Goal: Transaction & Acquisition: Book appointment/travel/reservation

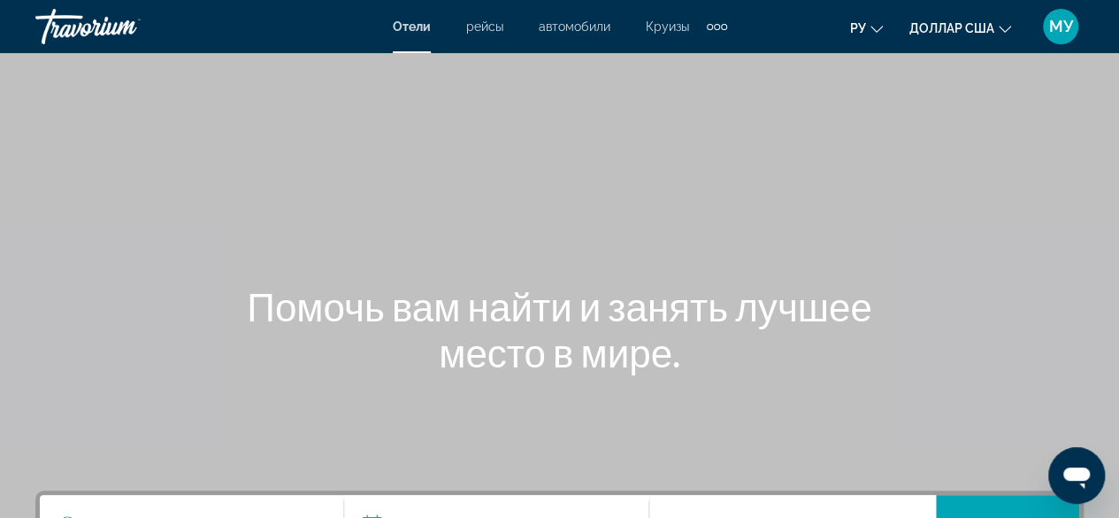
click at [409, 27] on font "Отели" at bounding box center [412, 26] width 38 height 14
click at [492, 31] on font "рейсы" at bounding box center [484, 26] width 37 height 14
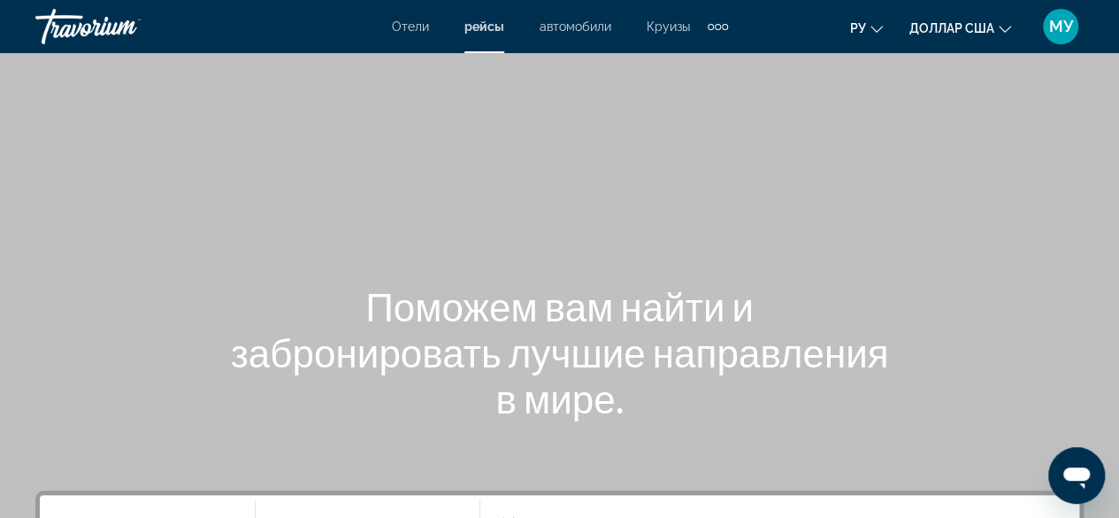
click at [596, 27] on font "автомобили" at bounding box center [576, 26] width 72 height 14
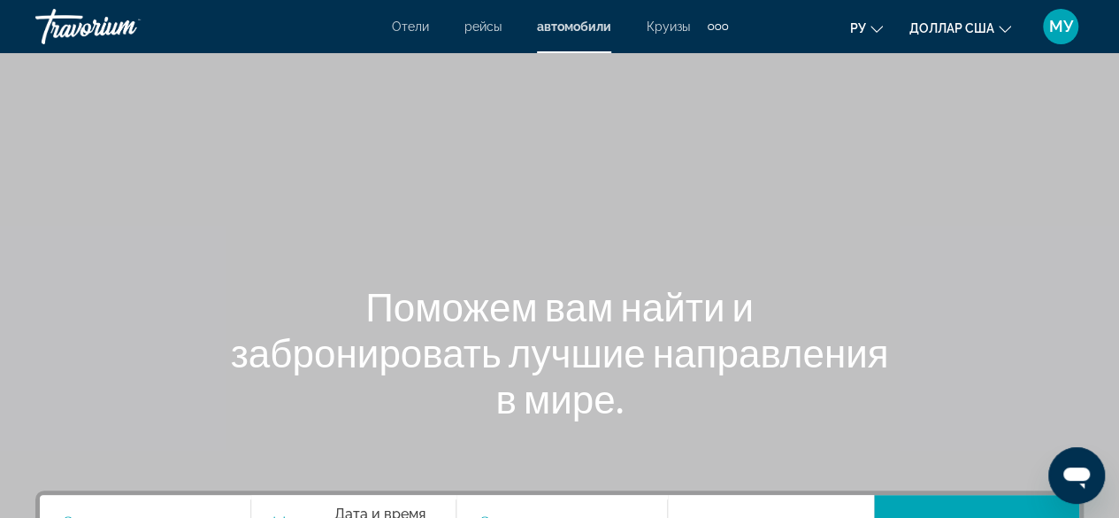
click at [672, 32] on font "Круизы" at bounding box center [668, 26] width 43 height 14
click at [724, 26] on div "Дополнительные элементы навигации" at bounding box center [726, 27] width 6 height 6
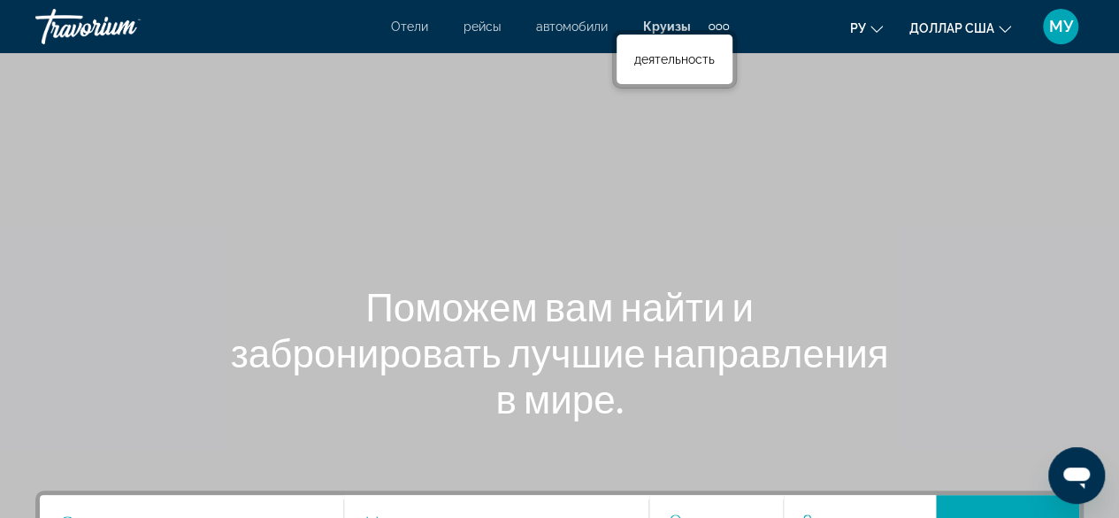
click at [724, 26] on div "Дополнительные элементы навигации" at bounding box center [726, 27] width 6 height 6
click at [724, 27] on div "Дополнительные элементы навигации" at bounding box center [726, 27] width 6 height 6
click at [714, 30] on div "Отели рейсы автомобили Круизы деятельность" at bounding box center [674, 59] width 125 height 58
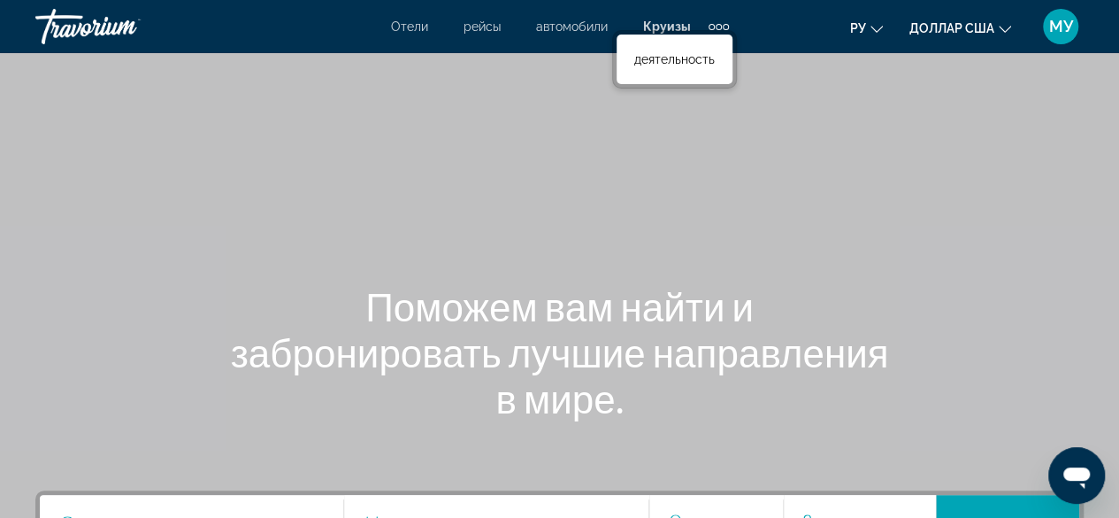
click at [712, 27] on div "Дополнительные элементы навигации" at bounding box center [712, 27] width 6 height 6
click at [713, 47] on link "деятельность" at bounding box center [674, 59] width 98 height 32
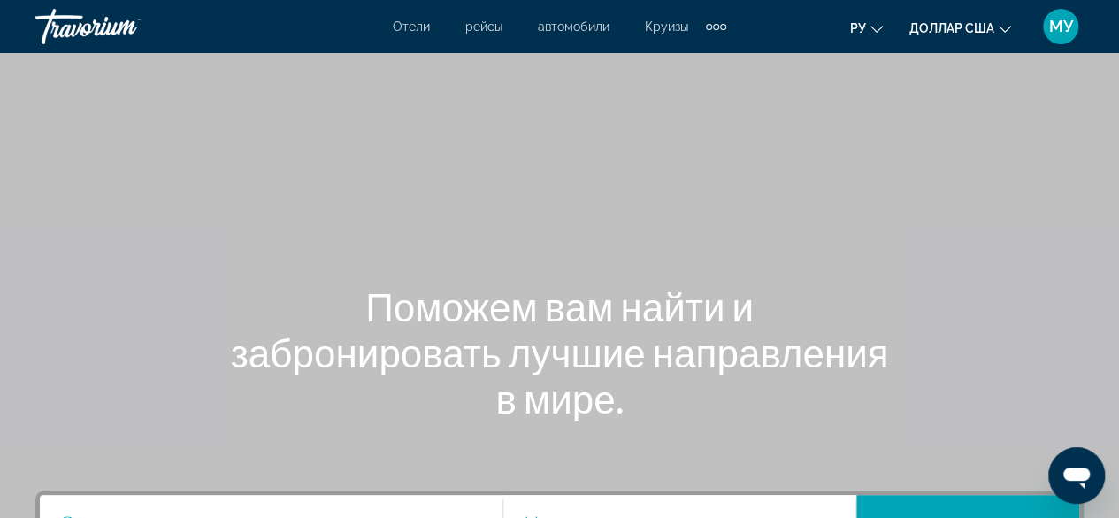
click at [410, 31] on font "Отели" at bounding box center [411, 26] width 37 height 14
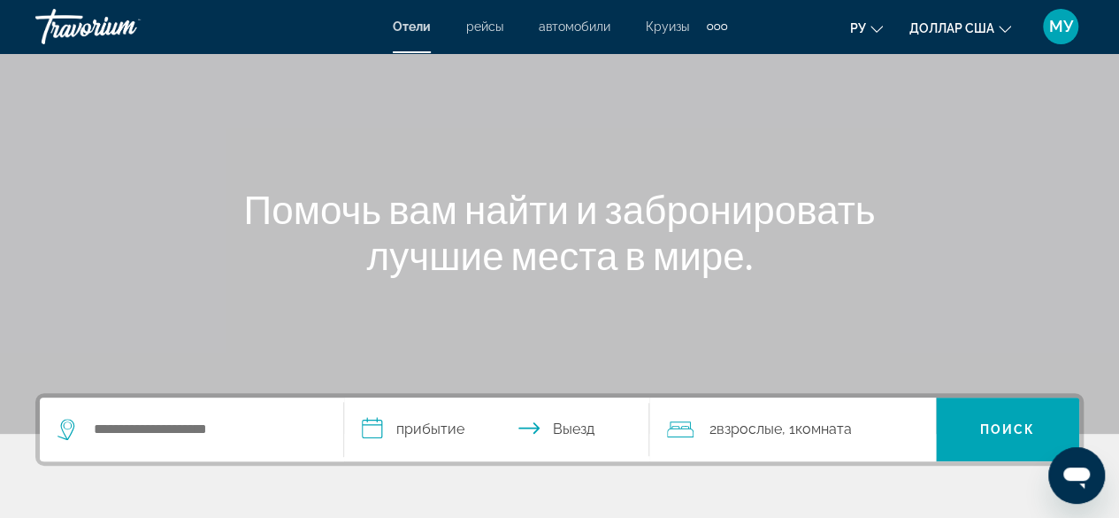
scroll to position [177, 0]
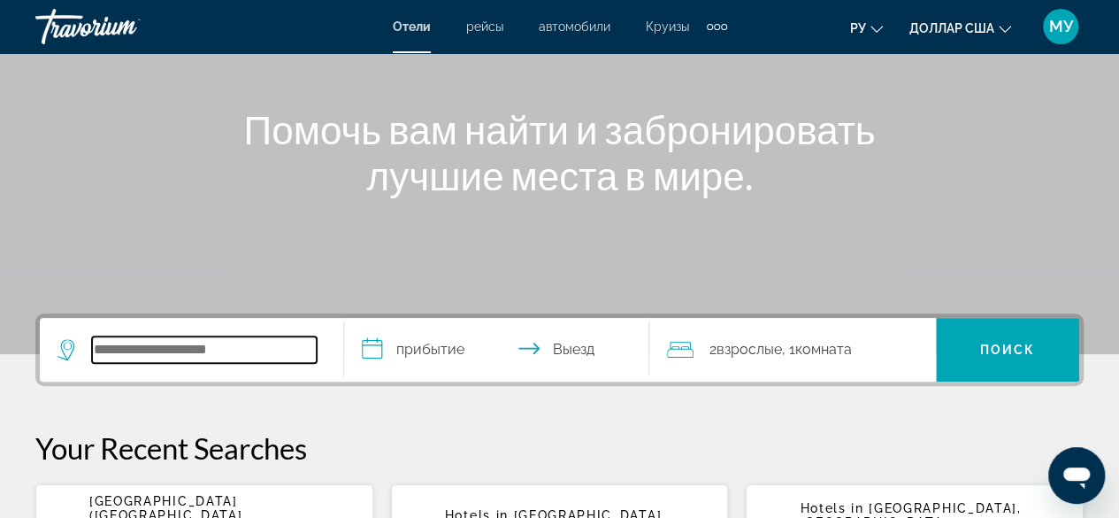
click at [189, 345] on input "Search widget" at bounding box center [204, 349] width 225 height 27
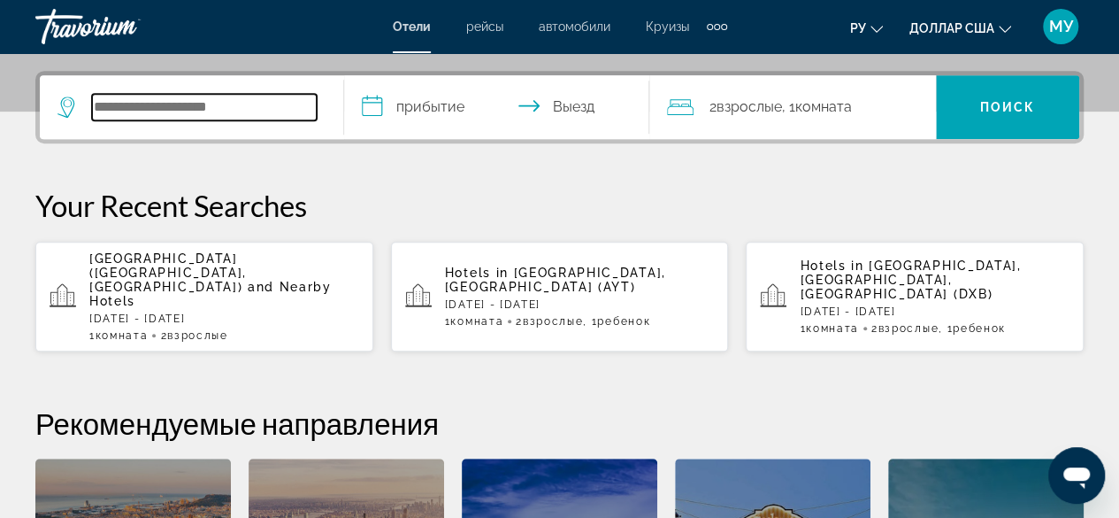
scroll to position [432, 0]
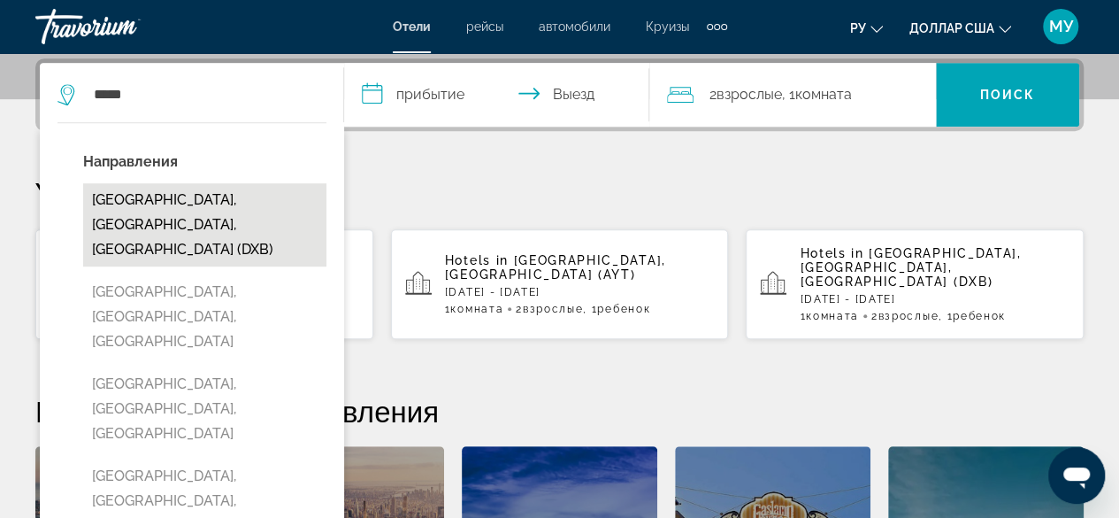
click at [260, 201] on button "[GEOGRAPHIC_DATA], [GEOGRAPHIC_DATA], [GEOGRAPHIC_DATA] (DXB)" at bounding box center [204, 224] width 243 height 83
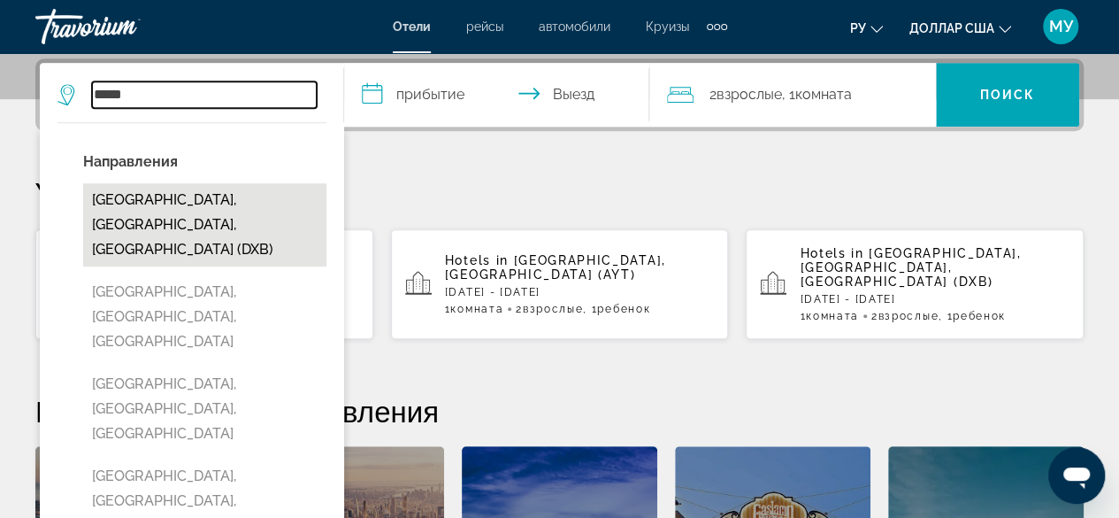
type input "**********"
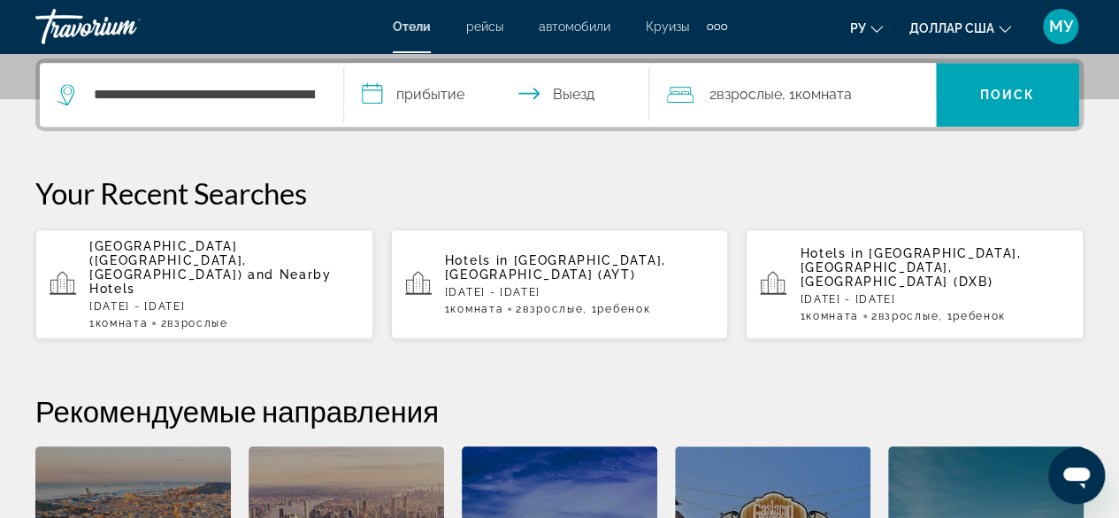
click at [442, 89] on input "**********" at bounding box center [499, 97] width 311 height 69
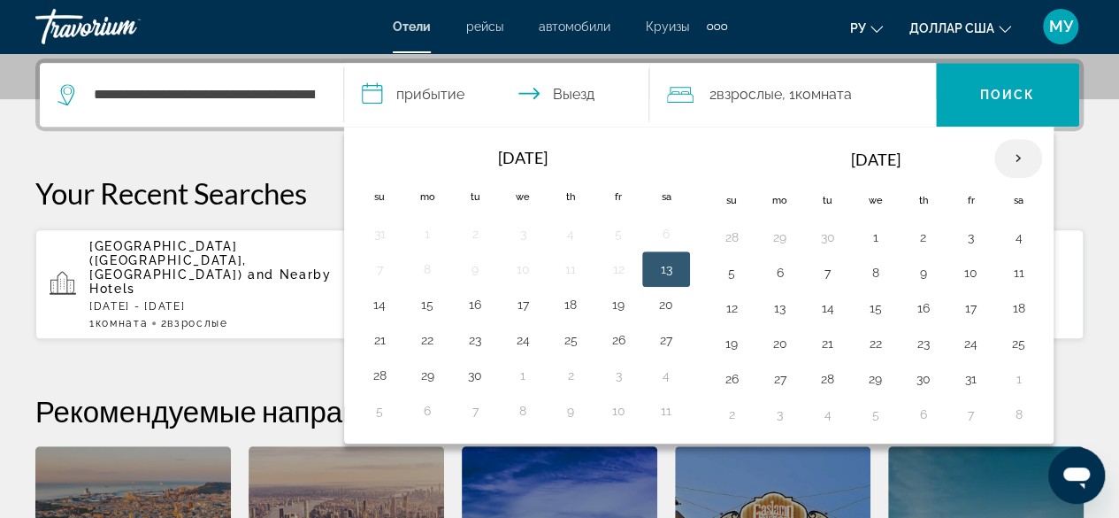
click at [1014, 154] on th "Next month" at bounding box center [1018, 158] width 48 height 39
click at [1005, 157] on th "Next month" at bounding box center [1018, 158] width 48 height 39
click at [1011, 157] on th "Next month" at bounding box center [1018, 158] width 48 height 39
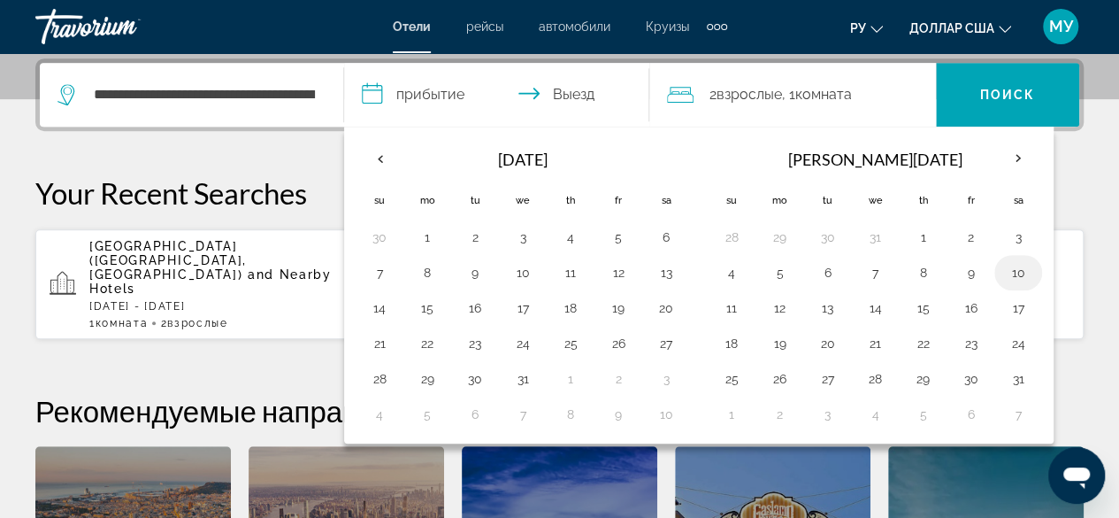
drag, startPoint x: 1010, startPoint y: 268, endPoint x: 1001, endPoint y: 277, distance: 13.2
click at [1004, 281] on button "10" at bounding box center [1018, 272] width 28 height 25
click at [1004, 269] on button "10" at bounding box center [1018, 272] width 28 height 25
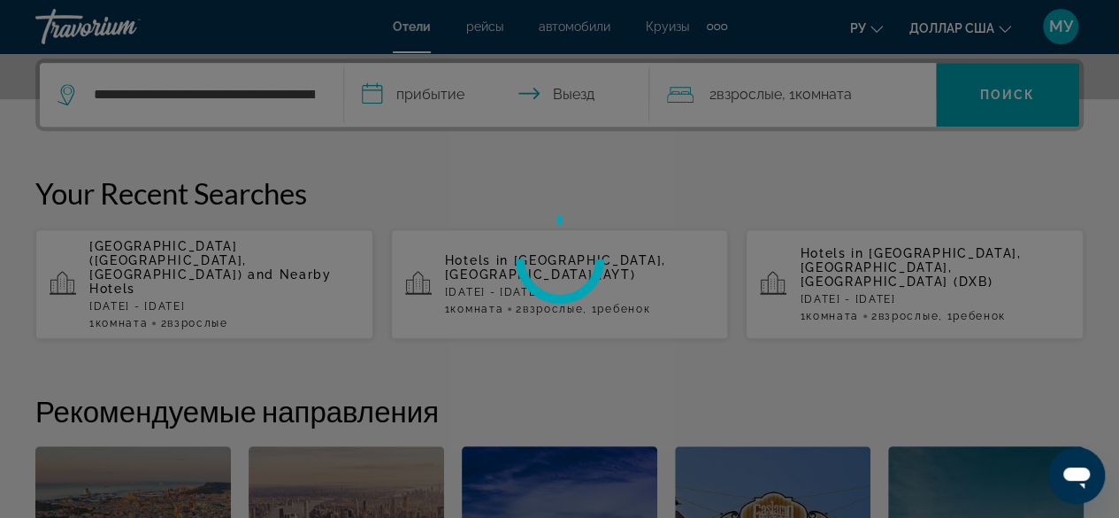
click at [1005, 266] on div at bounding box center [559, 259] width 1119 height 518
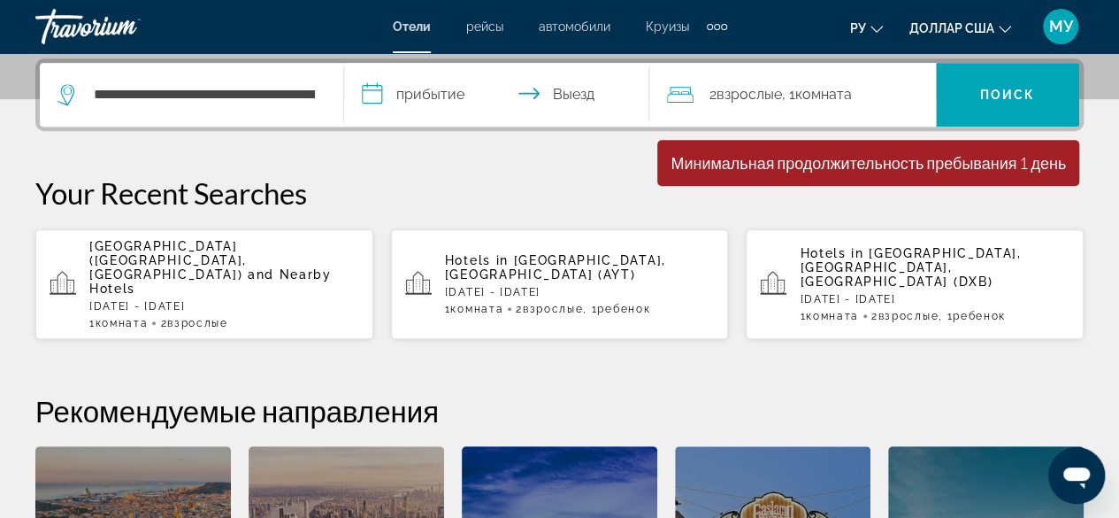
click at [420, 82] on input "**********" at bounding box center [499, 97] width 311 height 69
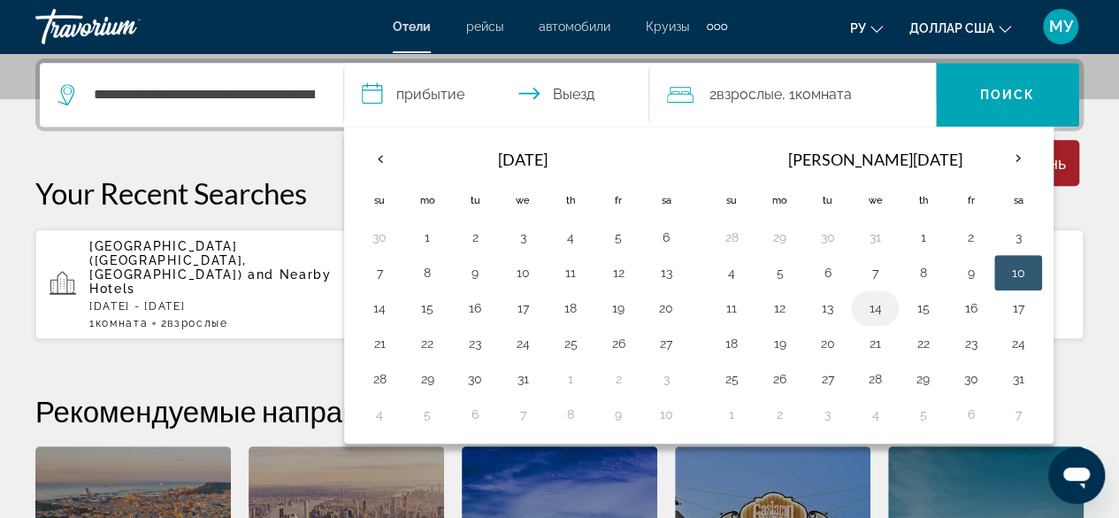
click at [871, 299] on button "14" at bounding box center [875, 307] width 28 height 25
drag, startPoint x: 1012, startPoint y: 263, endPoint x: 946, endPoint y: 291, distance: 72.1
click at [946, 291] on tbody "28 29 30 31 1 2 3 4 5 6 7 8 9 10 11 12 13 14 15 16 17 18 19 20 21 22 23 24 25 2…" at bounding box center [875, 325] width 334 height 212
click at [1005, 268] on button "10" at bounding box center [1018, 272] width 28 height 25
type input "**********"
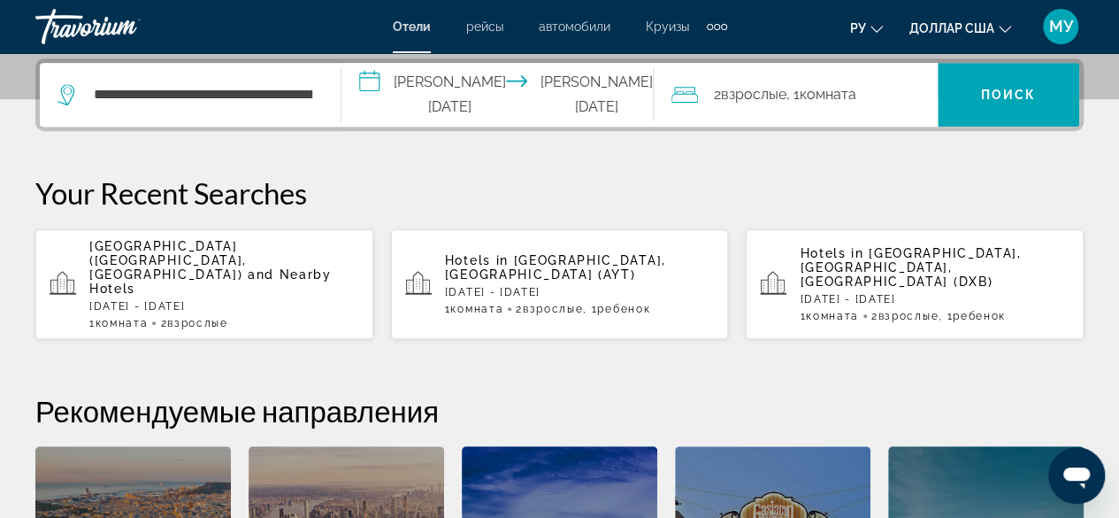
click at [721, 88] on span "Взрослые" at bounding box center [753, 94] width 65 height 17
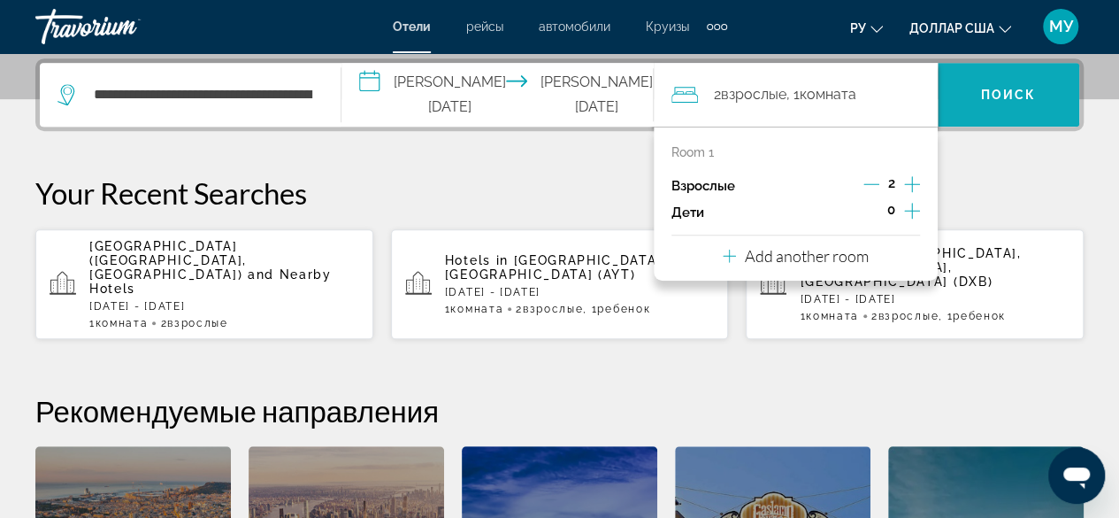
click at [991, 80] on span "Search widget" at bounding box center [1009, 94] width 142 height 42
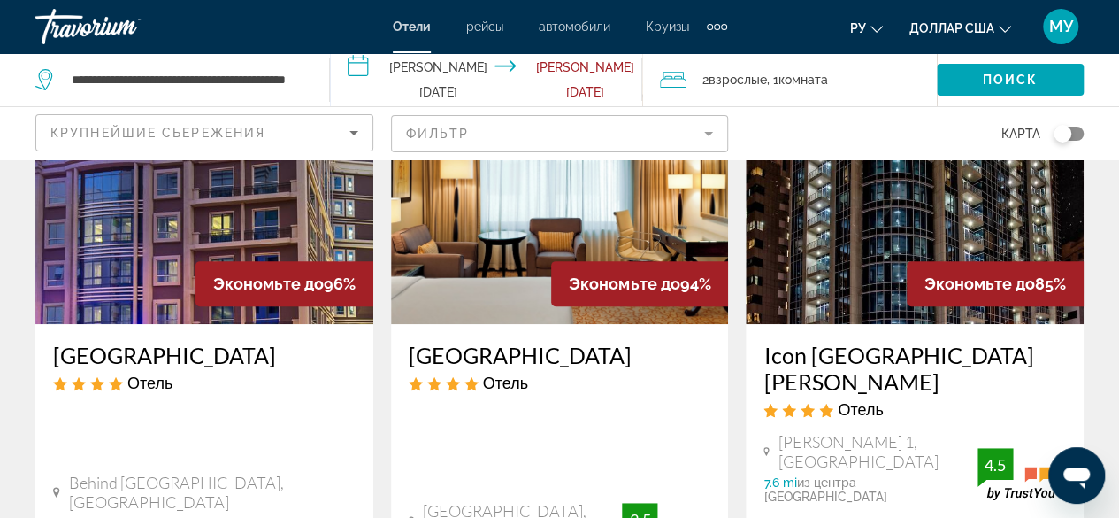
scroll to position [177, 0]
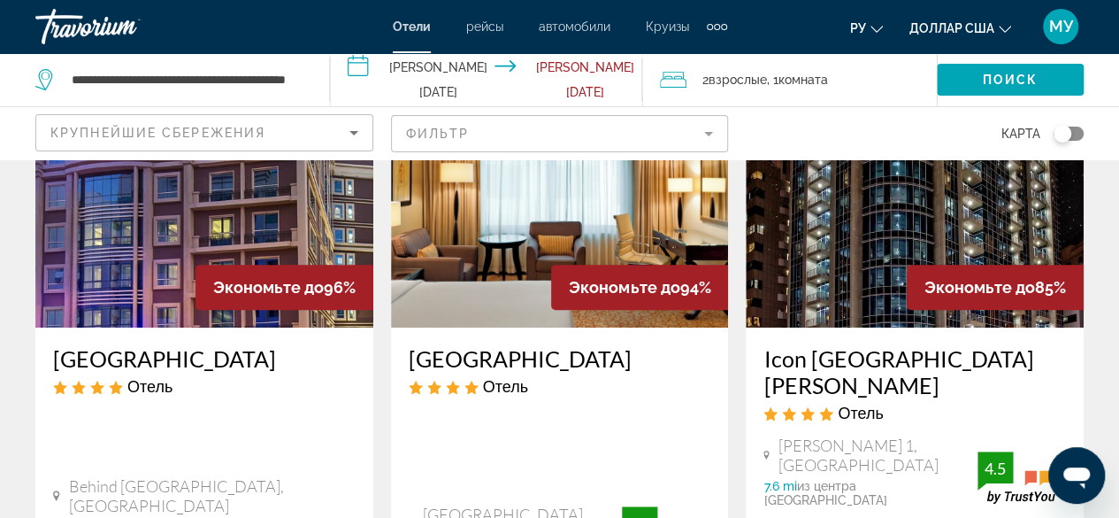
click at [356, 128] on icon "Sort by" at bounding box center [353, 132] width 21 height 21
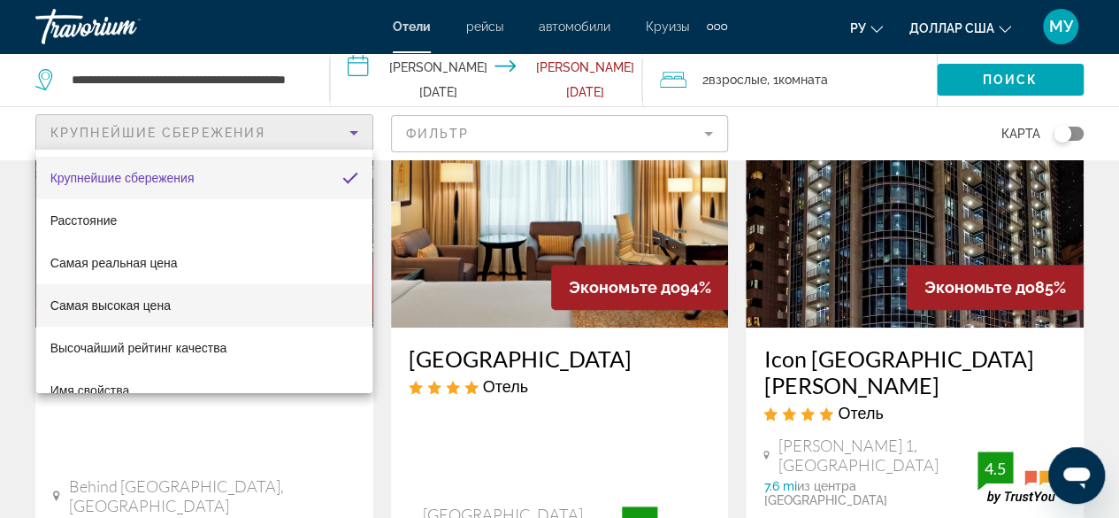
click at [174, 309] on mat-option "Самая высокая цена" at bounding box center [204, 305] width 336 height 42
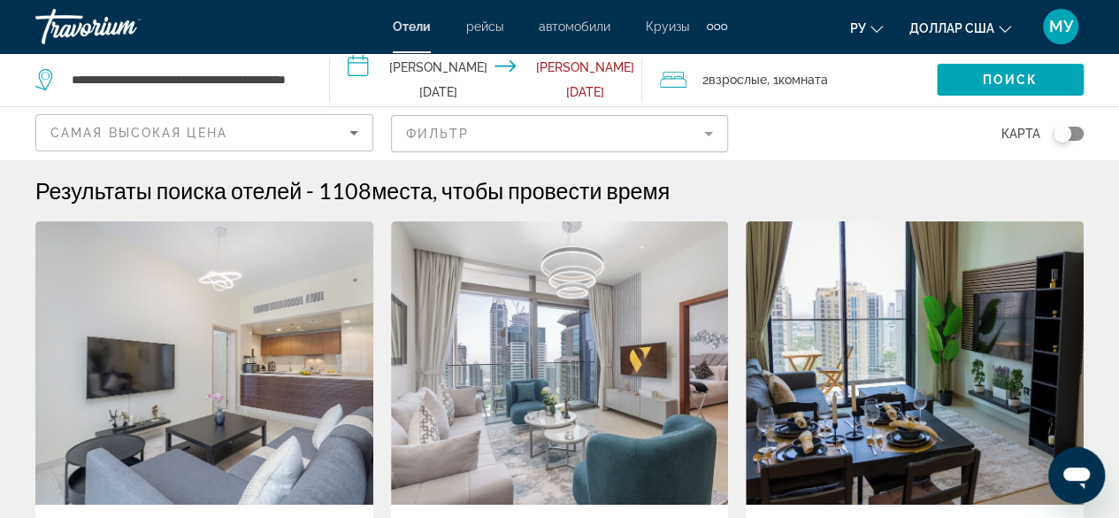
click at [707, 137] on mat-form-field "Фильтр" at bounding box center [560, 133] width 338 height 37
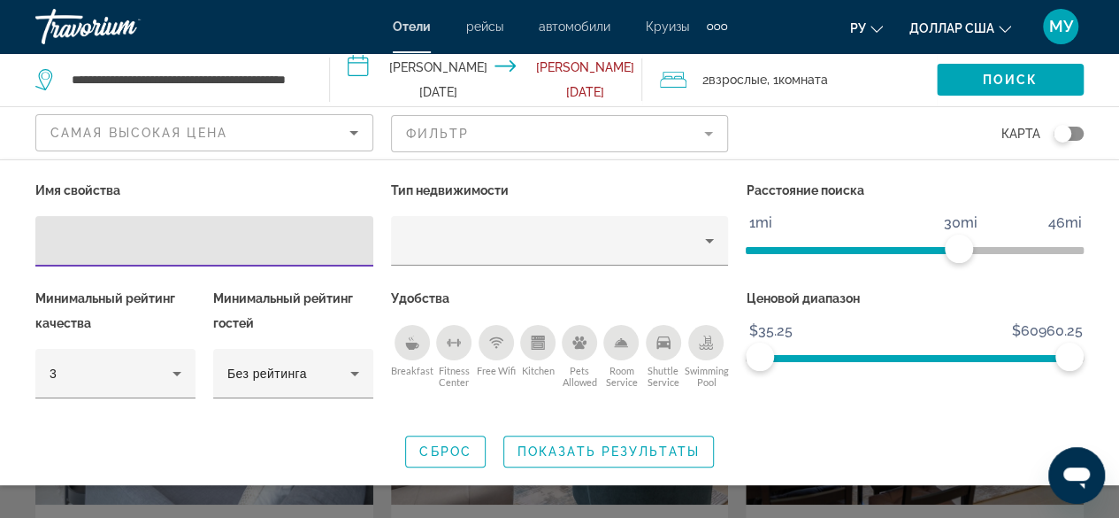
click at [350, 131] on icon "Sort by" at bounding box center [353, 132] width 21 height 21
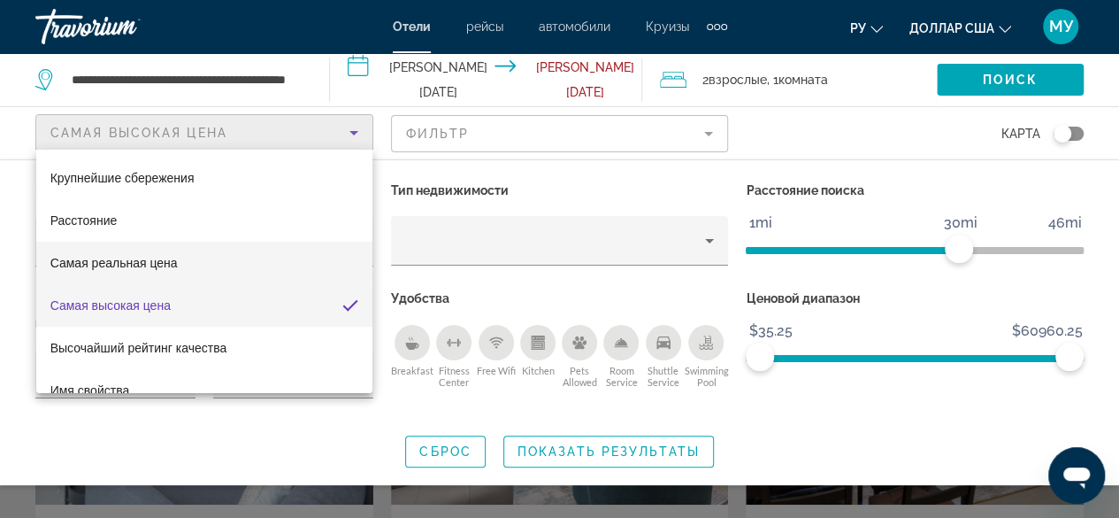
click at [150, 262] on font "Самая реальная цена" at bounding box center [113, 263] width 127 height 14
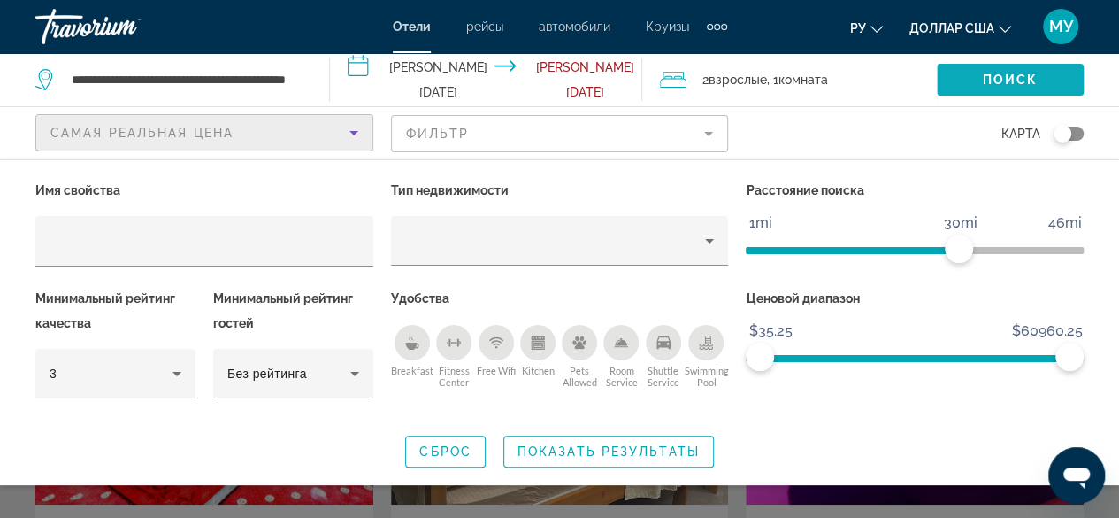
click at [998, 79] on span "Поиск" at bounding box center [1011, 80] width 56 height 14
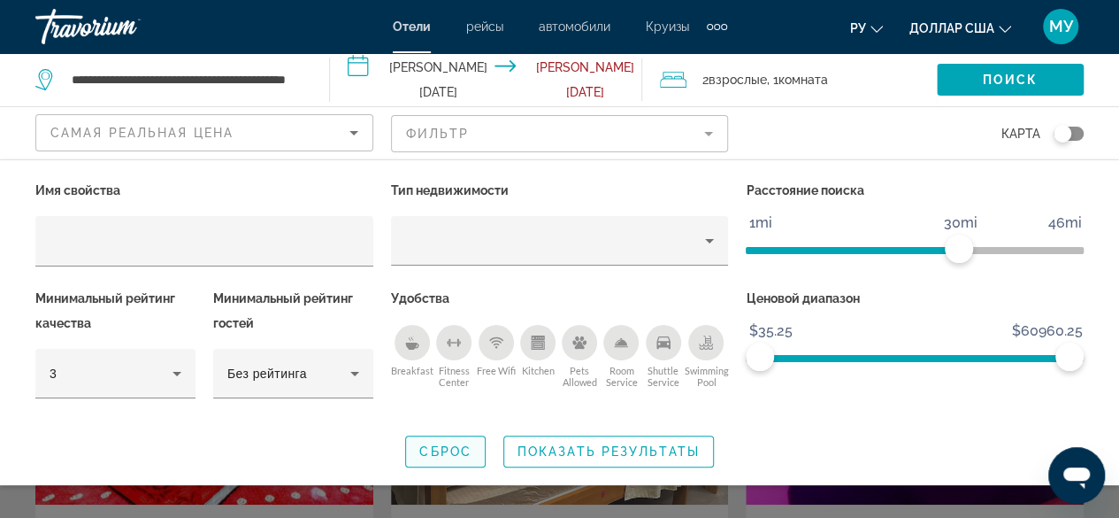
click at [437, 445] on span "Сброс" at bounding box center [445, 451] width 52 height 14
click at [565, 449] on span "Показать результаты" at bounding box center [609, 451] width 182 height 14
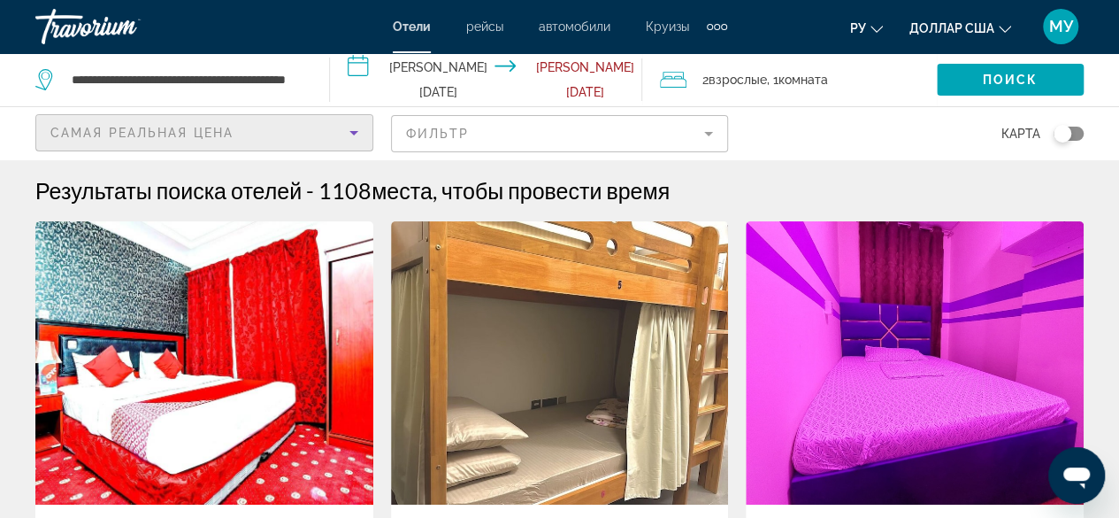
click at [349, 129] on icon "Sort by" at bounding box center [353, 132] width 21 height 21
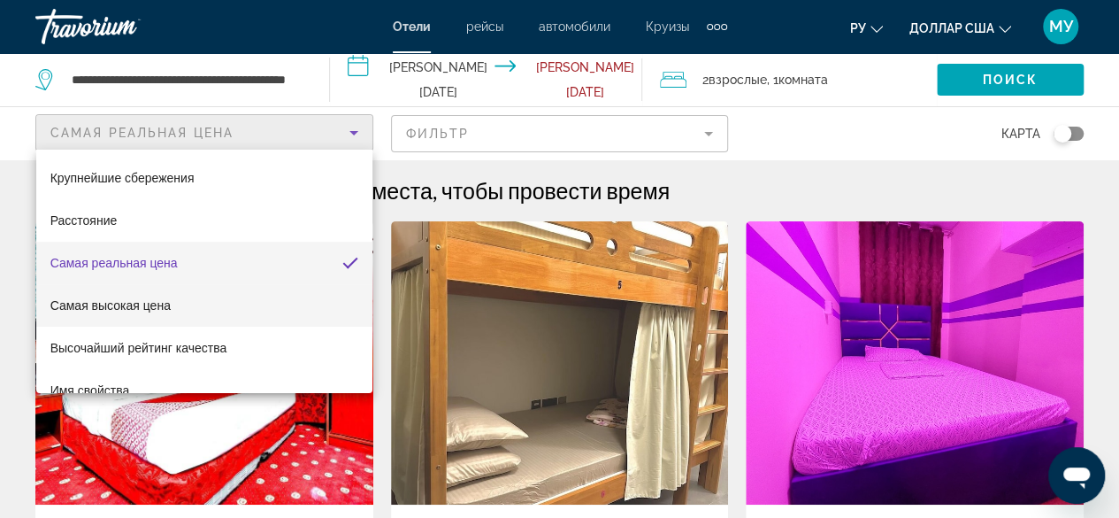
click at [166, 311] on font "Самая высокая цена" at bounding box center [110, 305] width 120 height 14
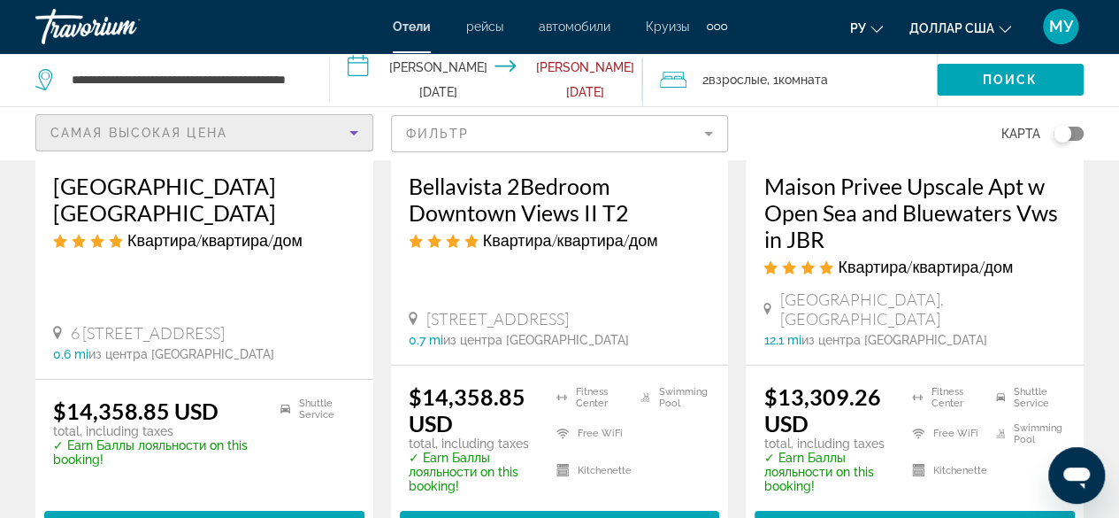
scroll to position [2811, 0]
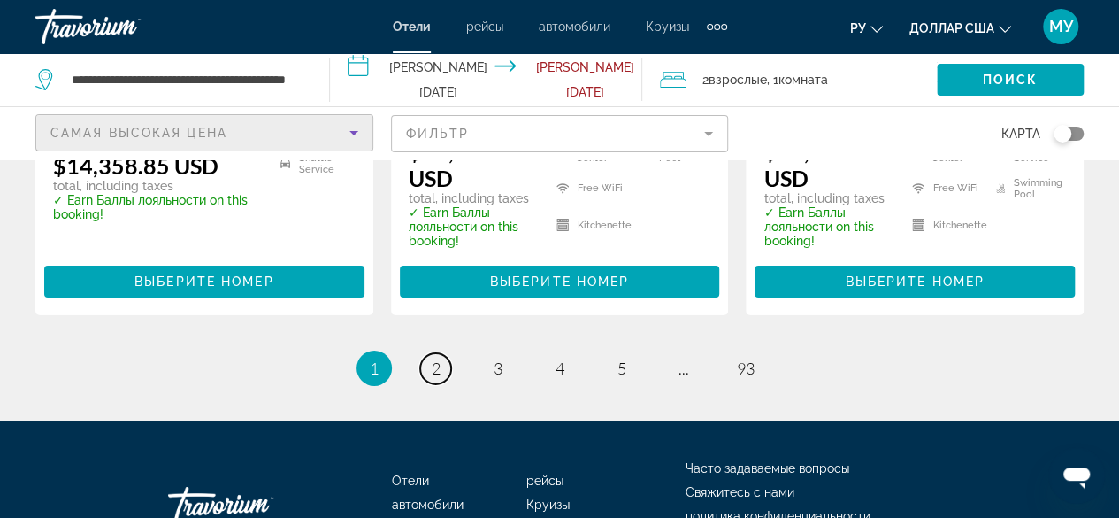
click at [441, 353] on link "page 2" at bounding box center [435, 368] width 31 height 31
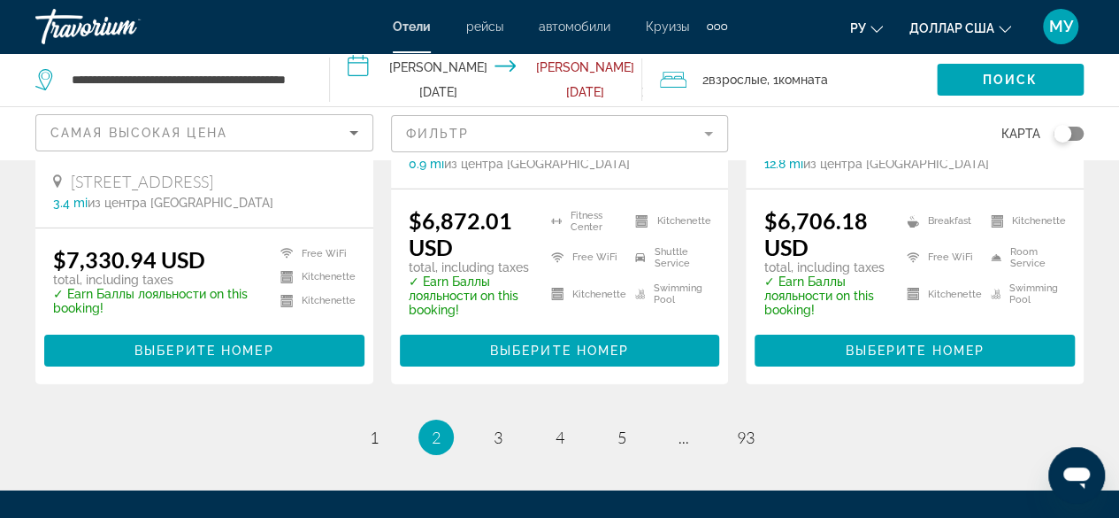
scroll to position [2816, 0]
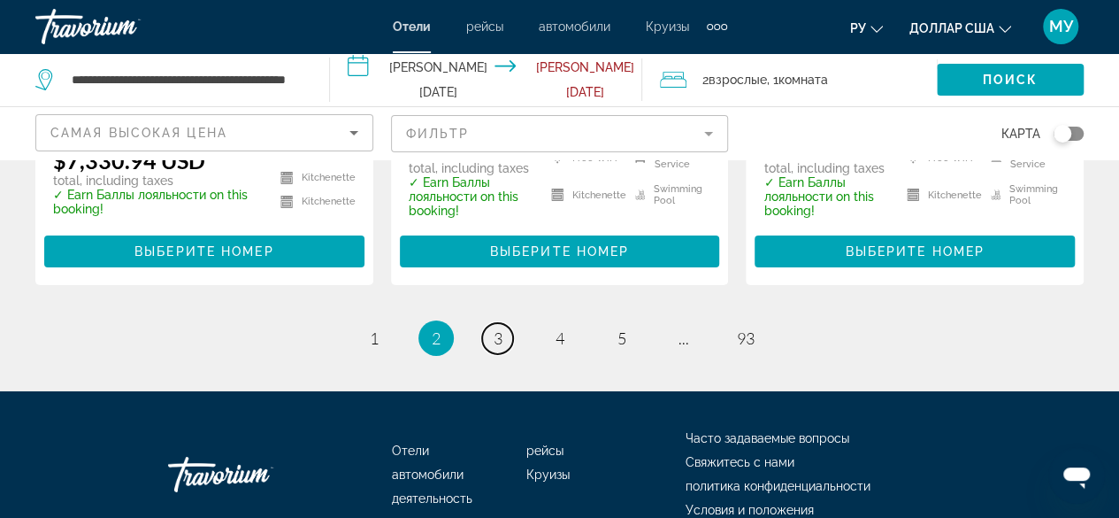
click at [491, 323] on link "page 3" at bounding box center [497, 338] width 31 height 31
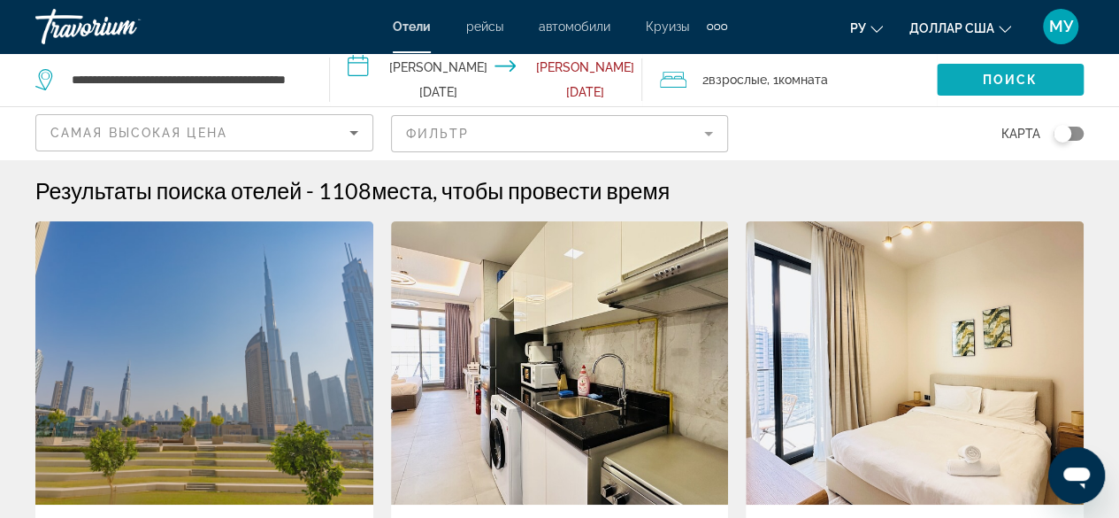
click at [1031, 76] on span "Поиск" at bounding box center [1011, 80] width 56 height 14
click at [1012, 81] on span "Поиск" at bounding box center [1011, 80] width 56 height 14
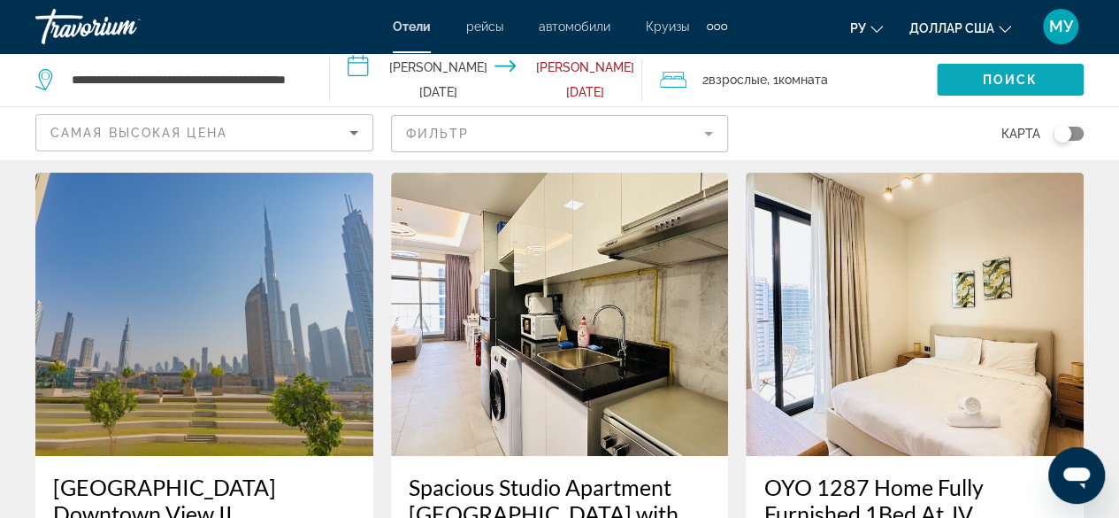
scroll to position [88, 0]
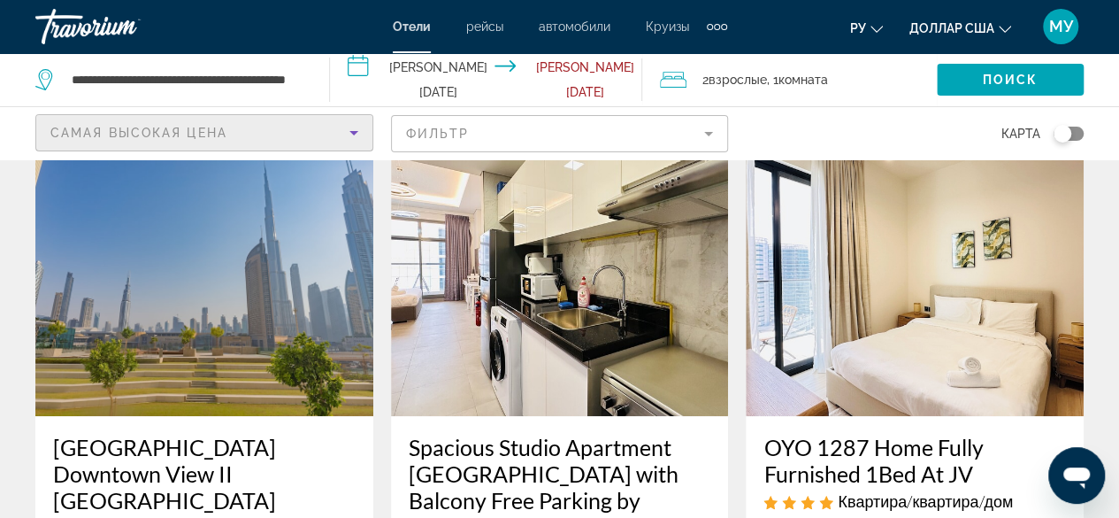
click at [351, 134] on icon "Sort by" at bounding box center [353, 132] width 21 height 21
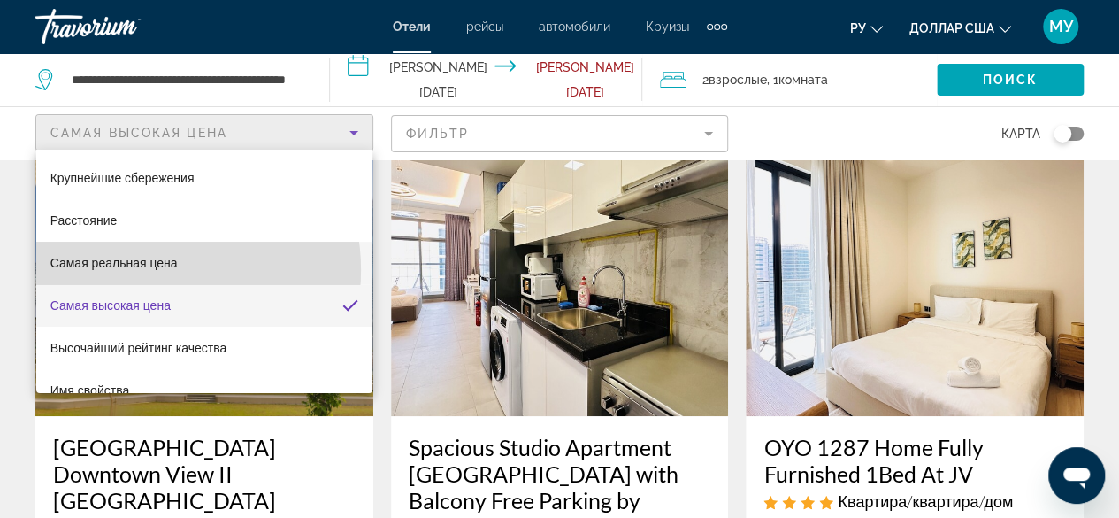
click at [154, 270] on span "Самая реальная цена" at bounding box center [113, 262] width 127 height 21
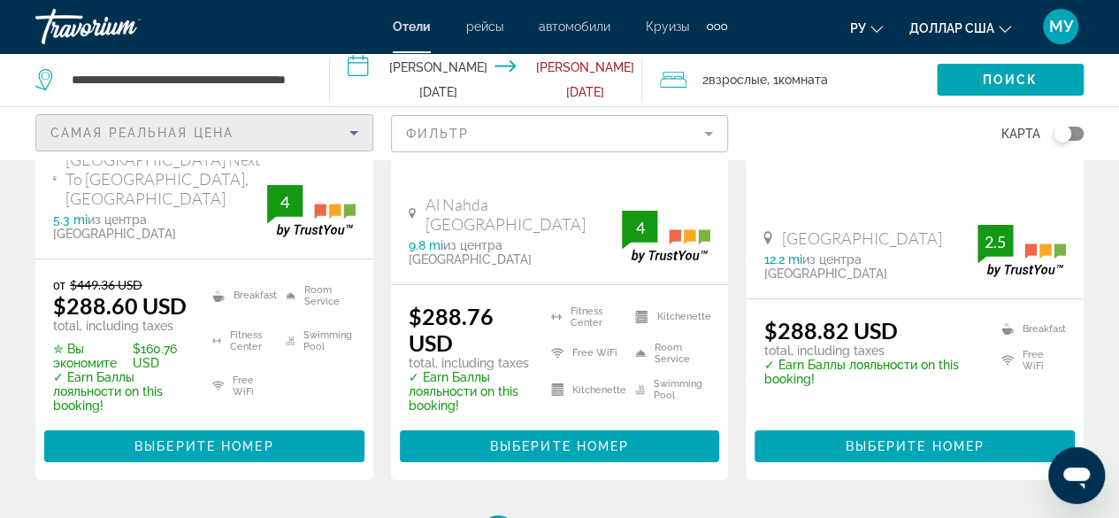
scroll to position [2811, 0]
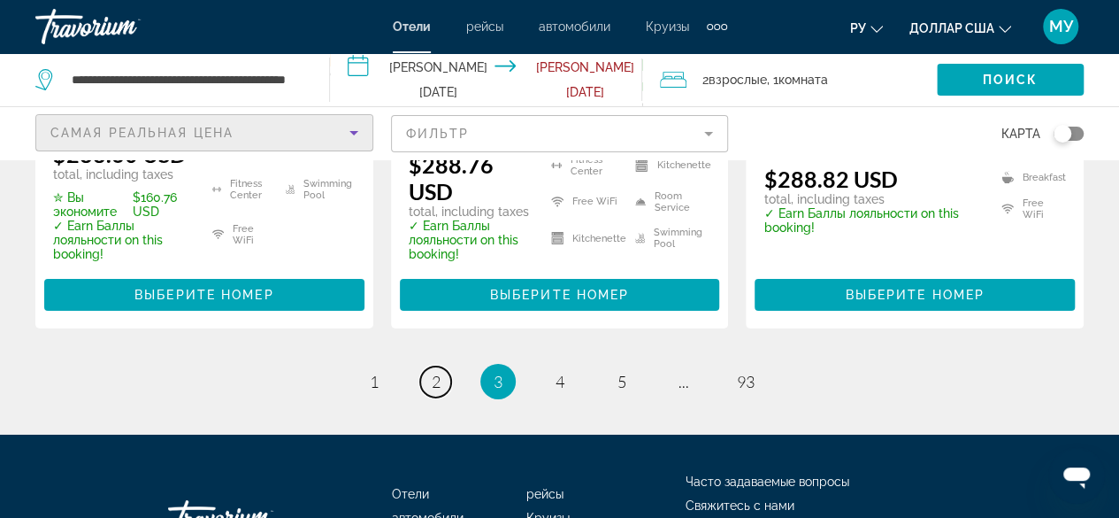
drag, startPoint x: 434, startPoint y: 250, endPoint x: 426, endPoint y: 266, distance: 17.4
click at [434, 372] on span "2" at bounding box center [436, 381] width 9 height 19
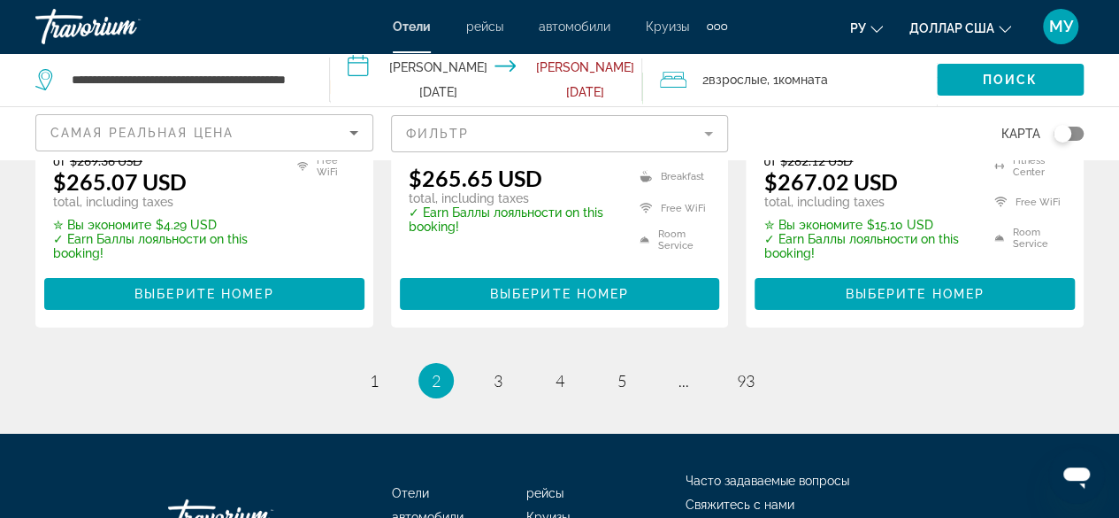
scroll to position [2757, 0]
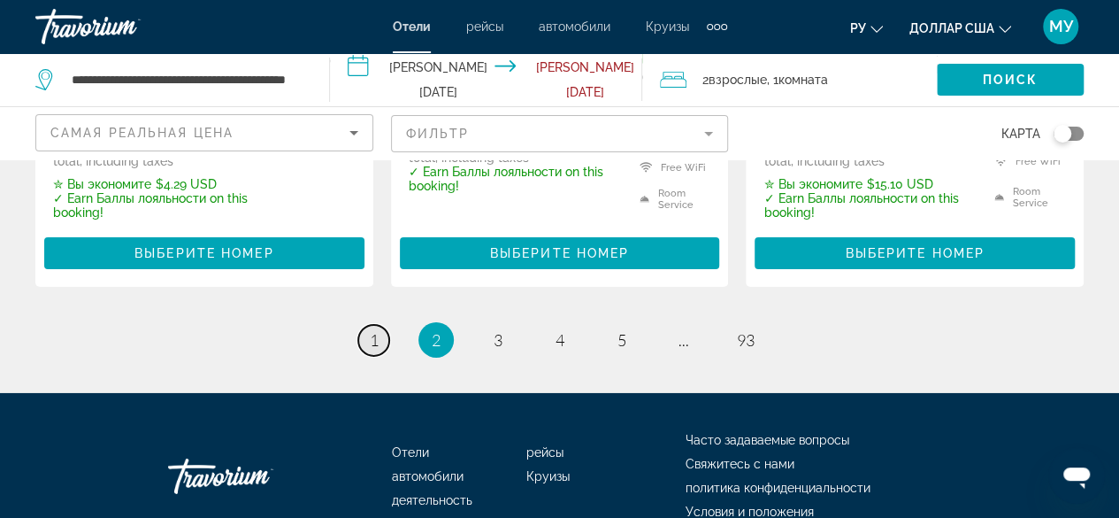
click at [374, 330] on span "1" at bounding box center [374, 339] width 9 height 19
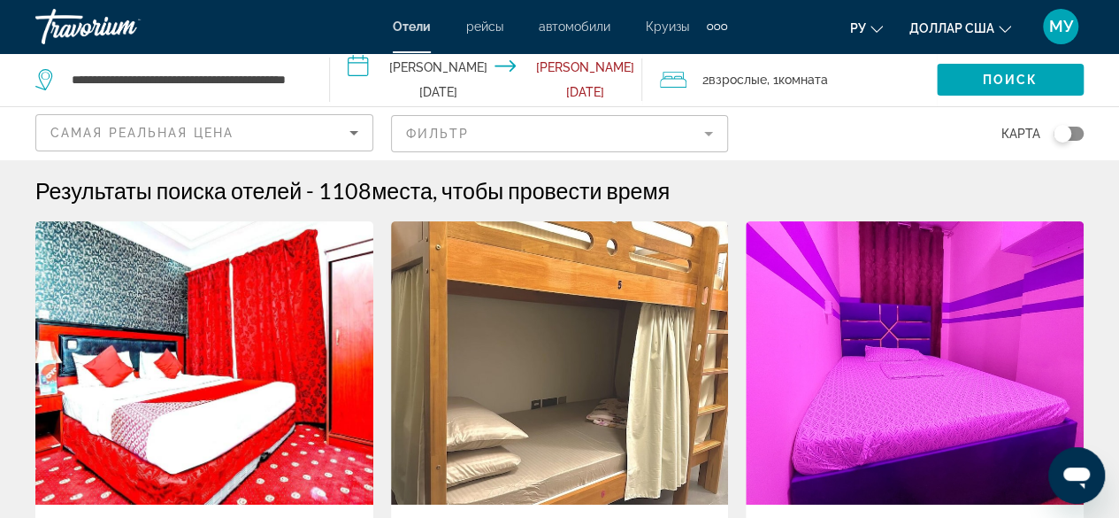
click at [357, 134] on icon "Sort by" at bounding box center [353, 132] width 21 height 21
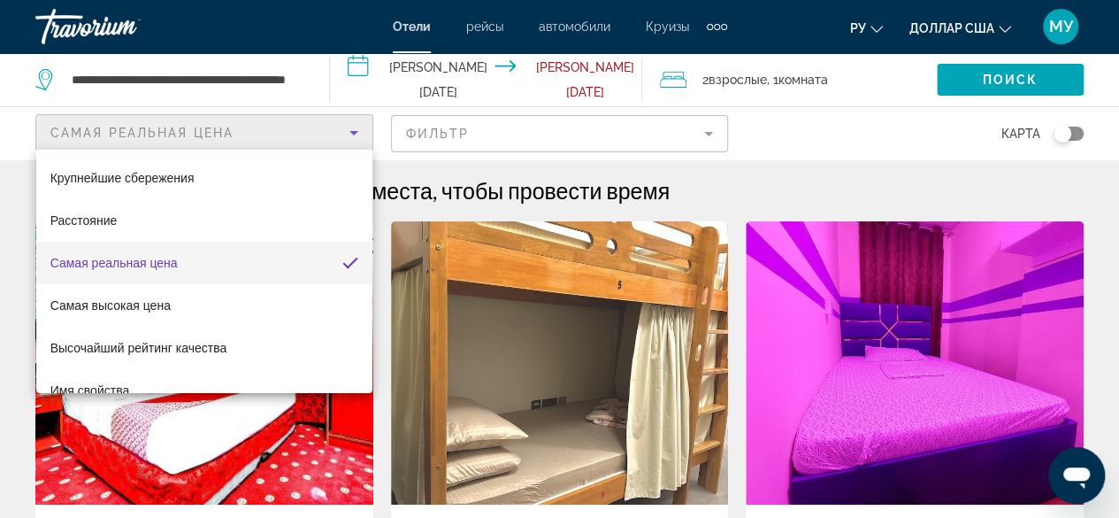
click at [1030, 81] on div at bounding box center [559, 259] width 1119 height 518
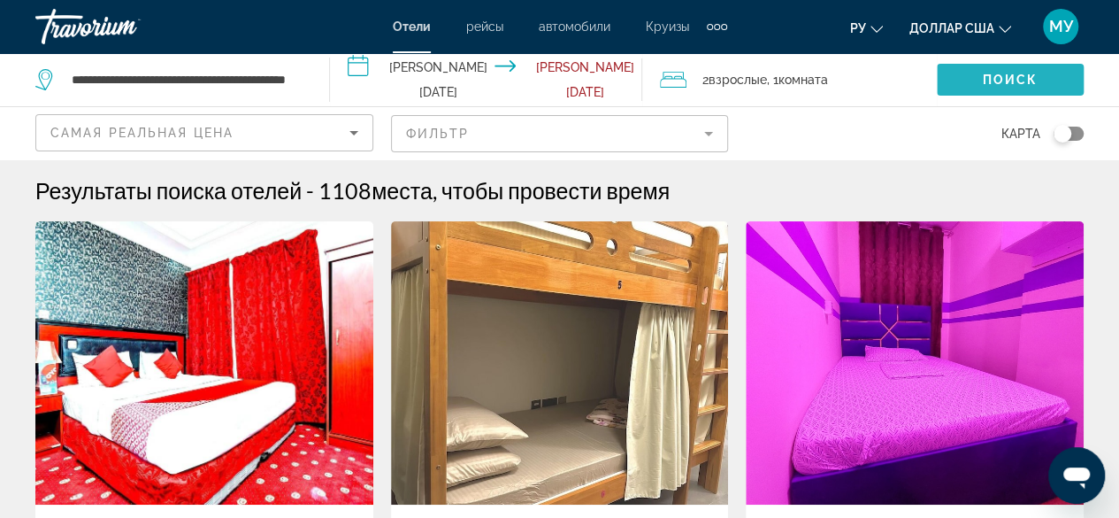
click at [1026, 83] on span "Поиск" at bounding box center [1011, 80] width 56 height 14
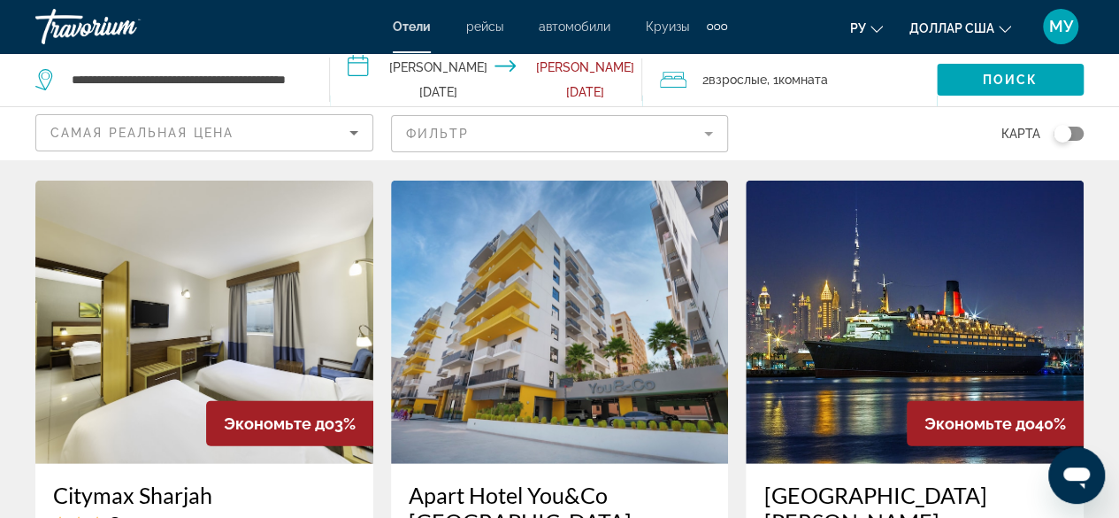
scroll to position [2300, 0]
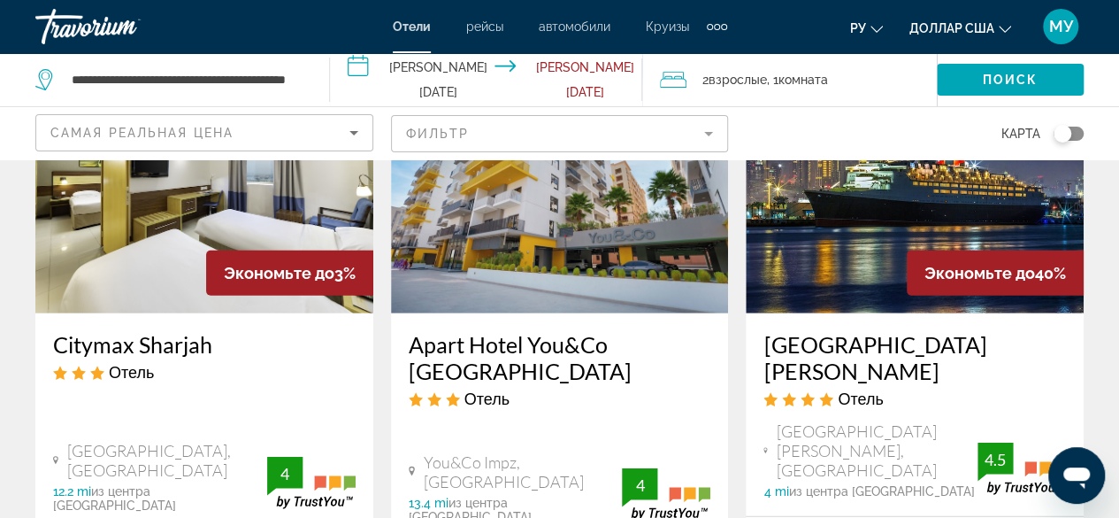
click at [362, 127] on icon "Sort by" at bounding box center [353, 132] width 21 height 21
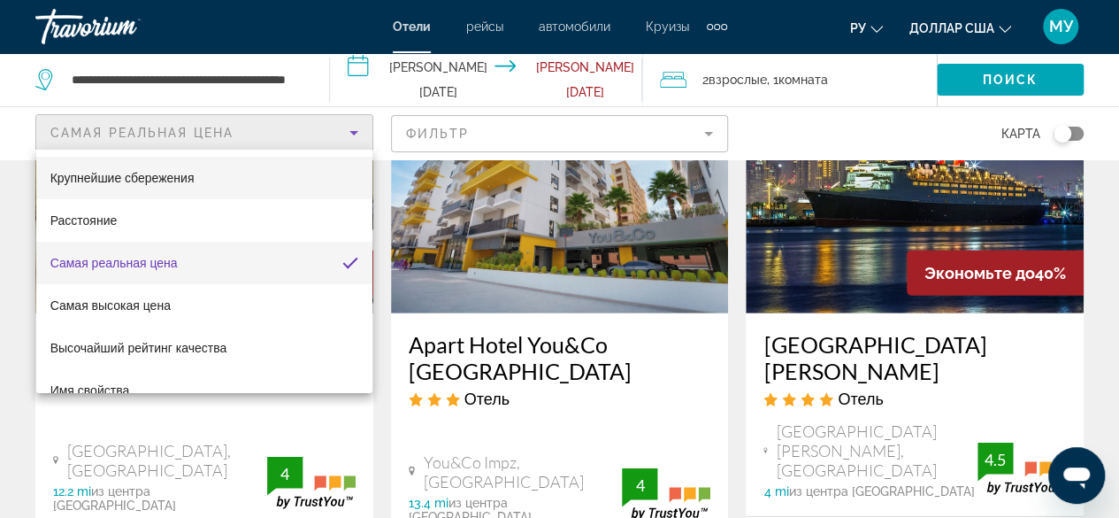
click at [212, 180] on mat-option "Крупнейшие сбережения" at bounding box center [204, 178] width 336 height 42
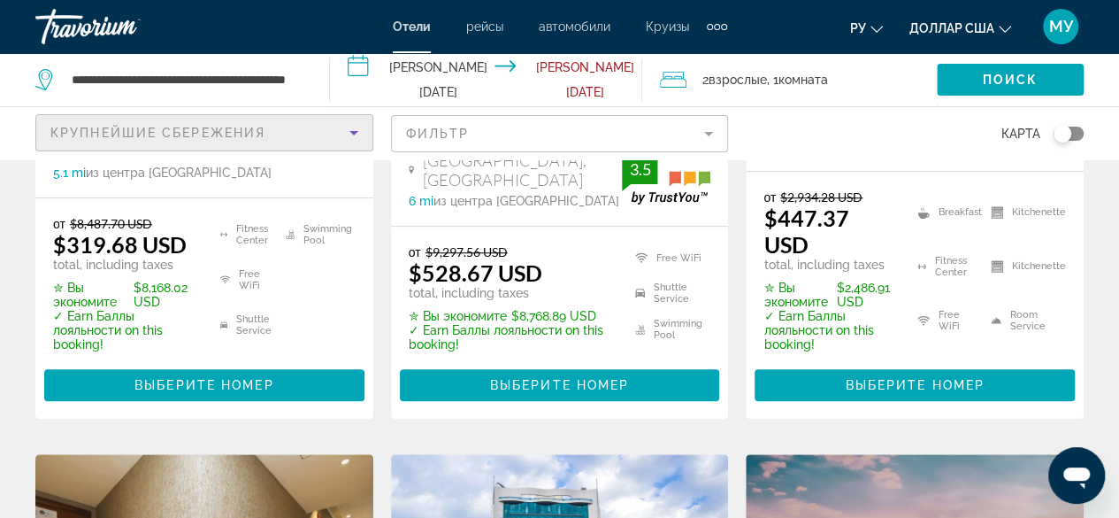
scroll to position [265, 0]
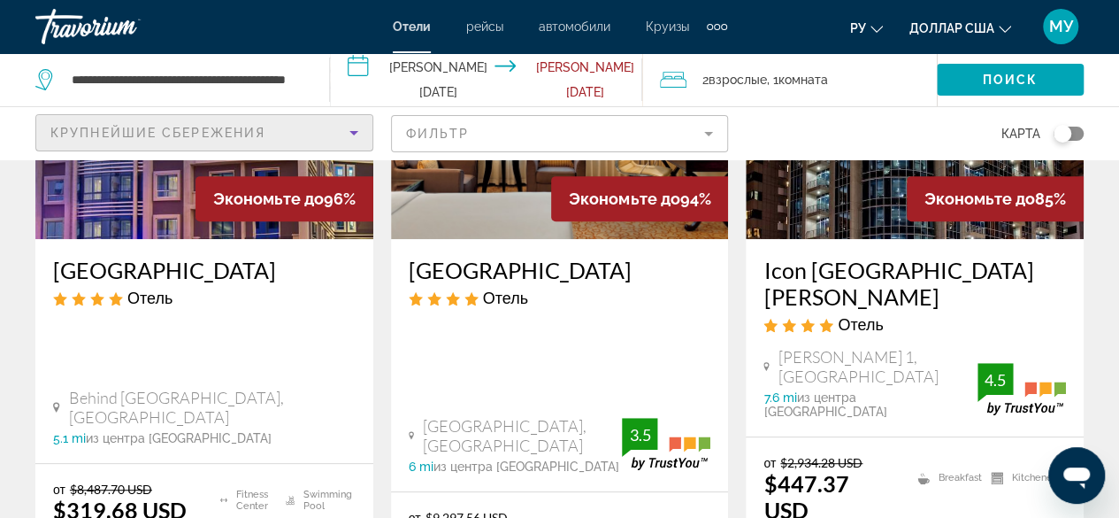
click at [891, 202] on img "Основное содержание" at bounding box center [915, 97] width 338 height 283
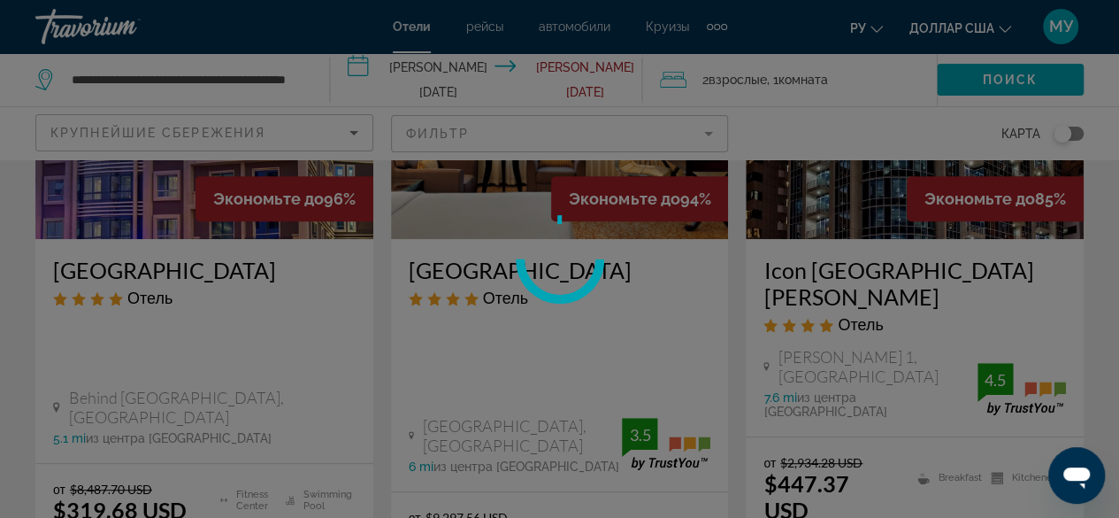
click at [892, 202] on div at bounding box center [559, 259] width 1119 height 518
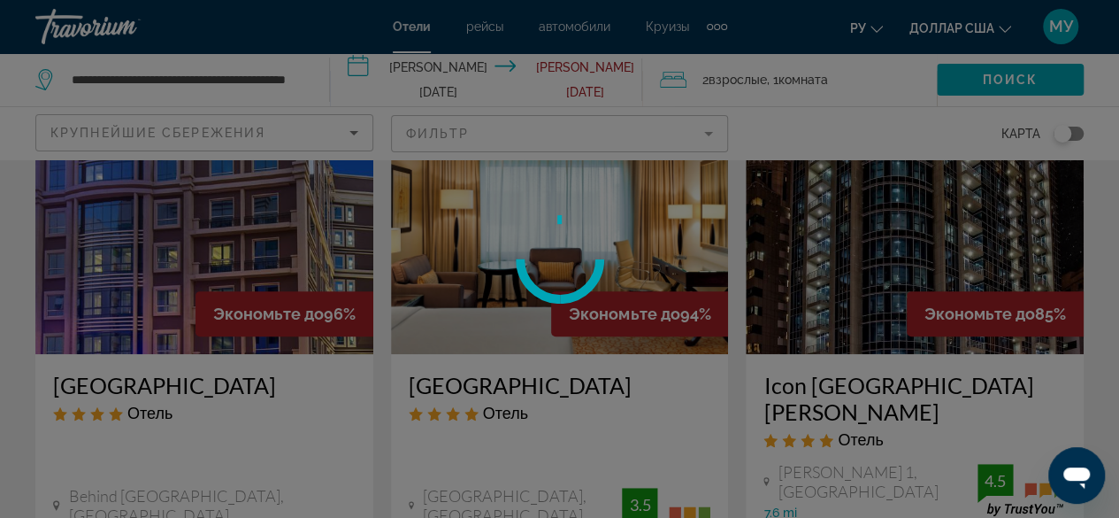
scroll to position [88, 0]
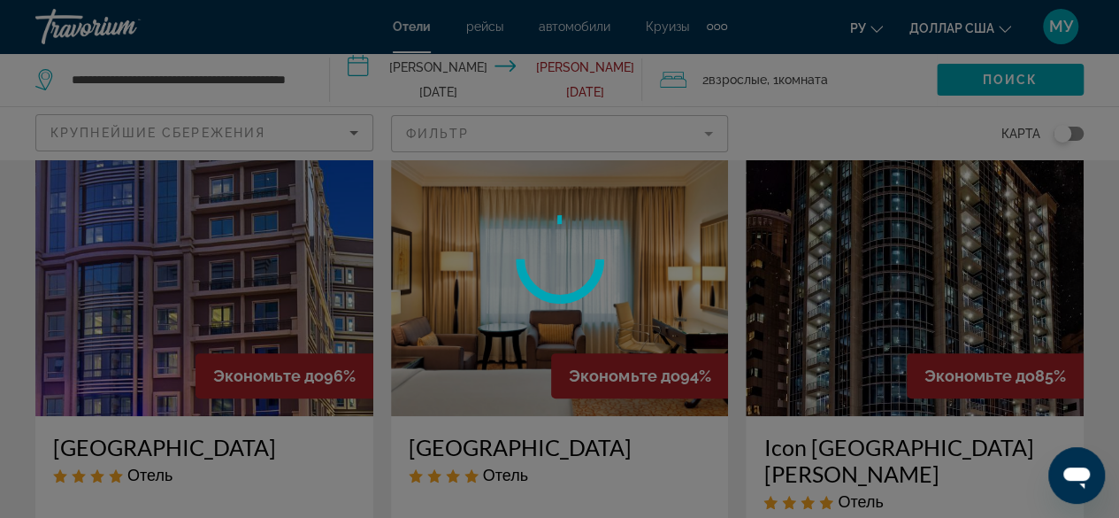
click at [900, 321] on div at bounding box center [559, 259] width 1119 height 518
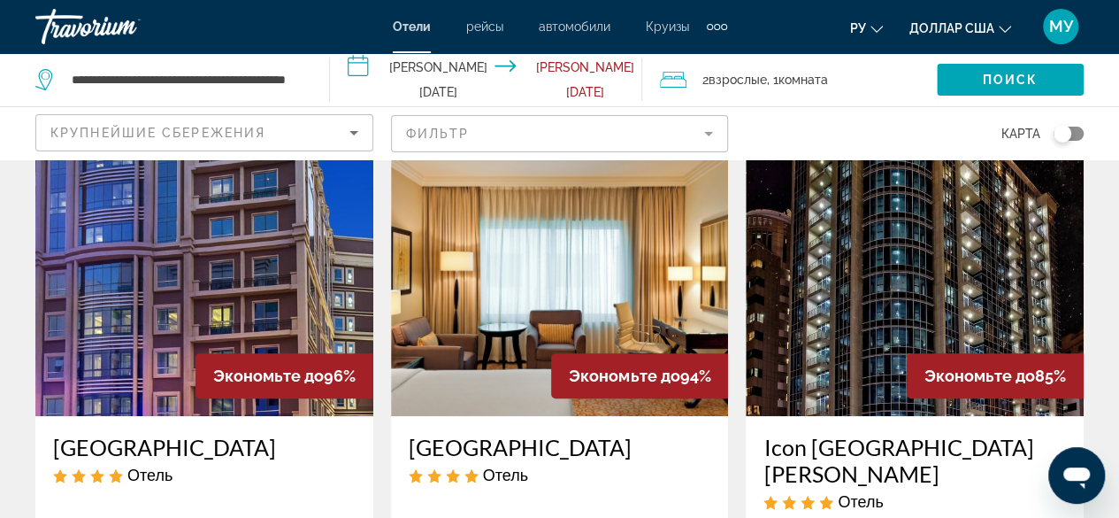
click at [879, 123] on div "карта" at bounding box center [915, 133] width 338 height 52
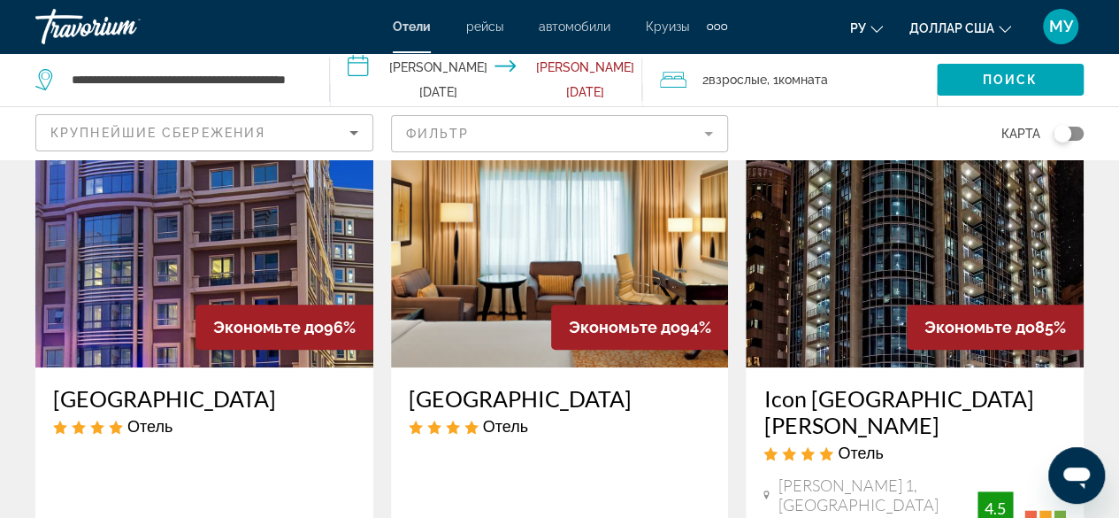
scroll to position [177, 0]
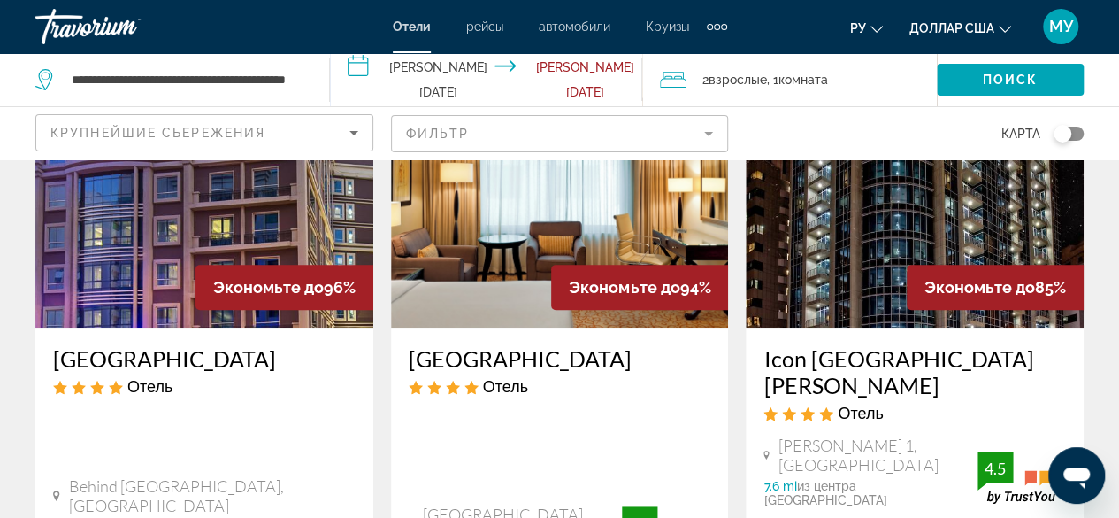
click at [948, 227] on img "Основное содержание" at bounding box center [915, 185] width 338 height 283
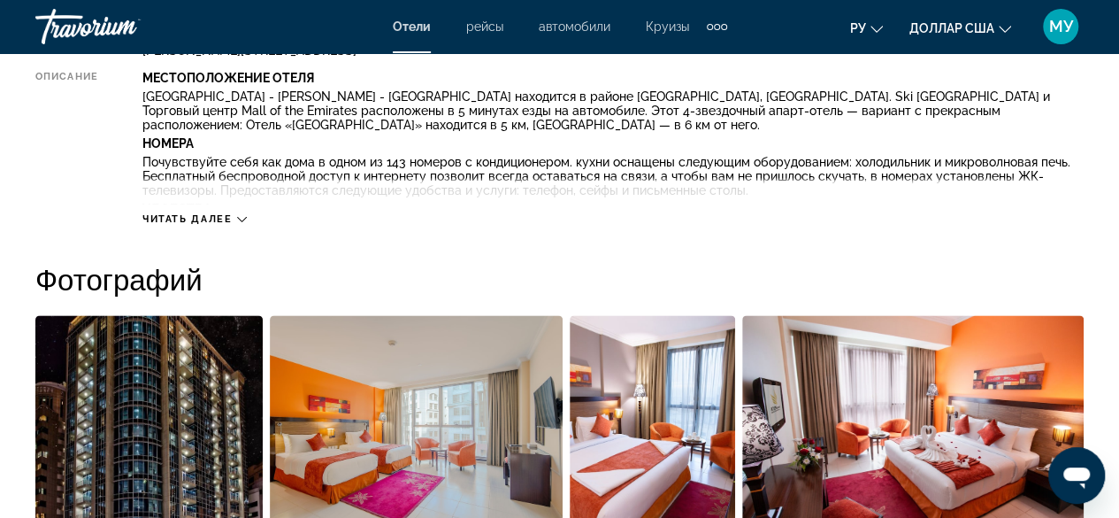
scroll to position [1062, 0]
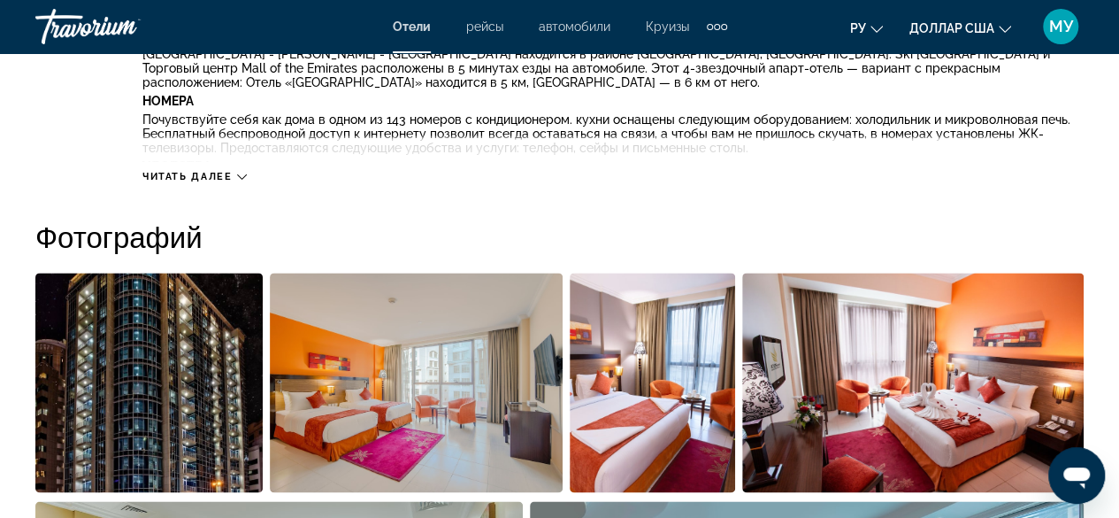
click at [248, 174] on div "Читать далее" at bounding box center [612, 158] width 941 height 49
click at [242, 174] on icon "Основное содержание" at bounding box center [242, 177] width 10 height 10
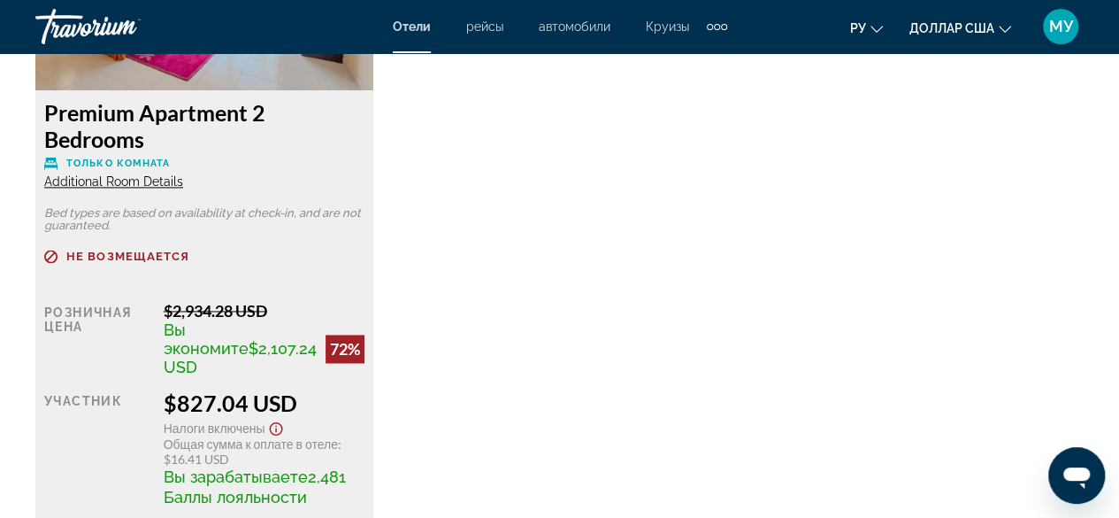
scroll to position [4550, 0]
